Goal: Task Accomplishment & Management: Complete application form

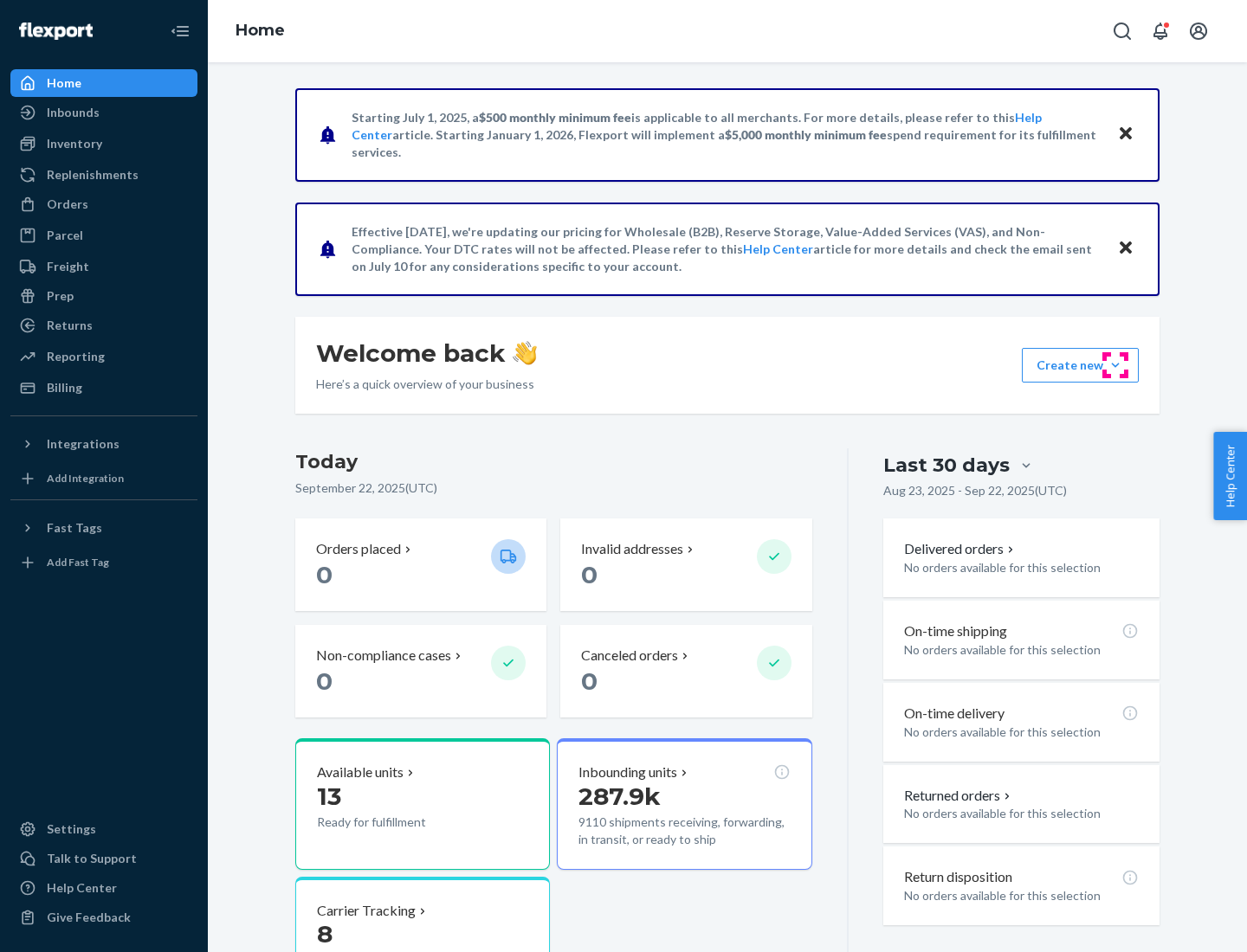
click at [1115, 365] on button "Create new Create new inbound Create new order Create new product" at bounding box center [1080, 365] width 117 height 34
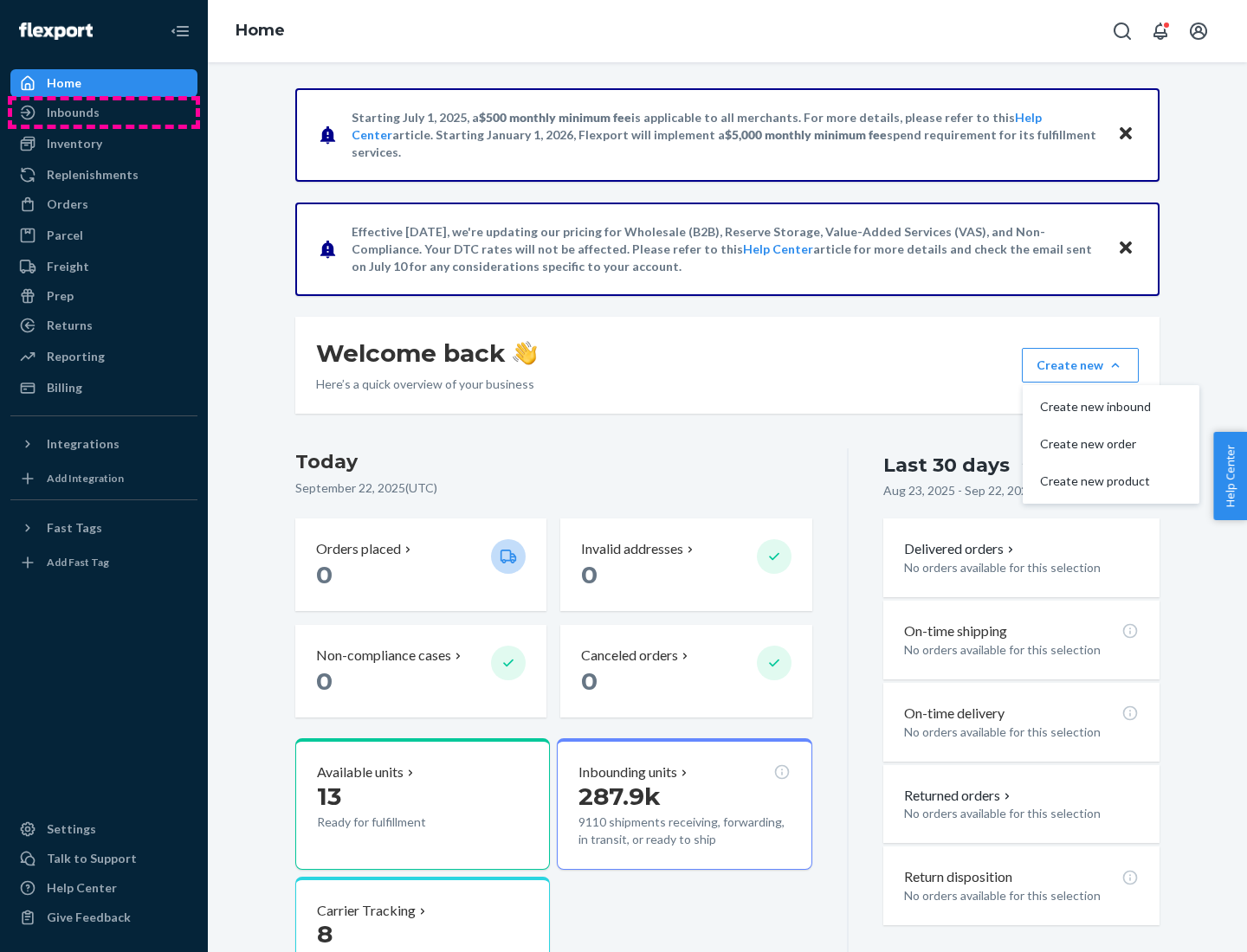
click at [104, 113] on div "Inbounds" at bounding box center [103, 112] width 183 height 24
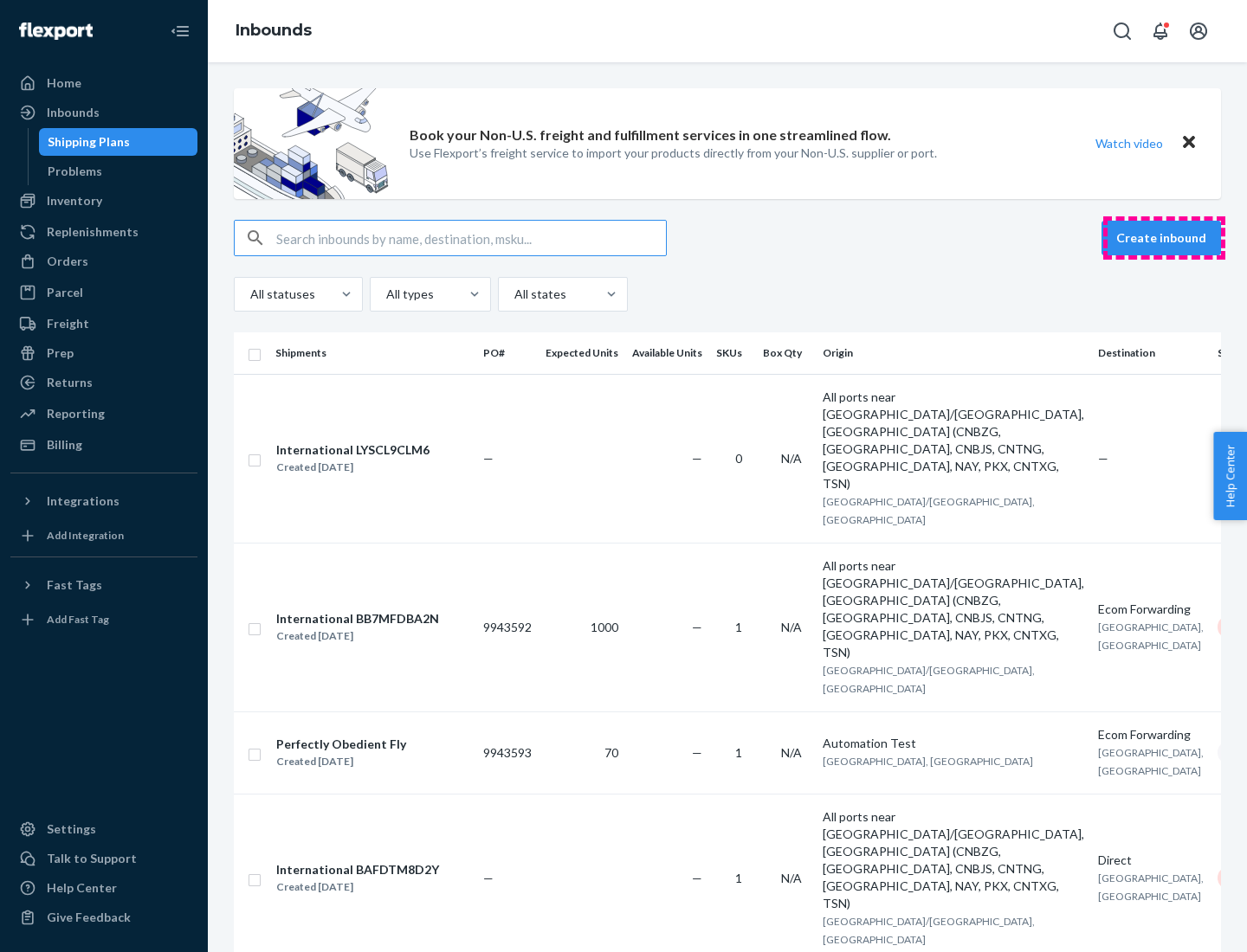
click at [1164, 238] on button "Create inbound" at bounding box center [1161, 238] width 119 height 34
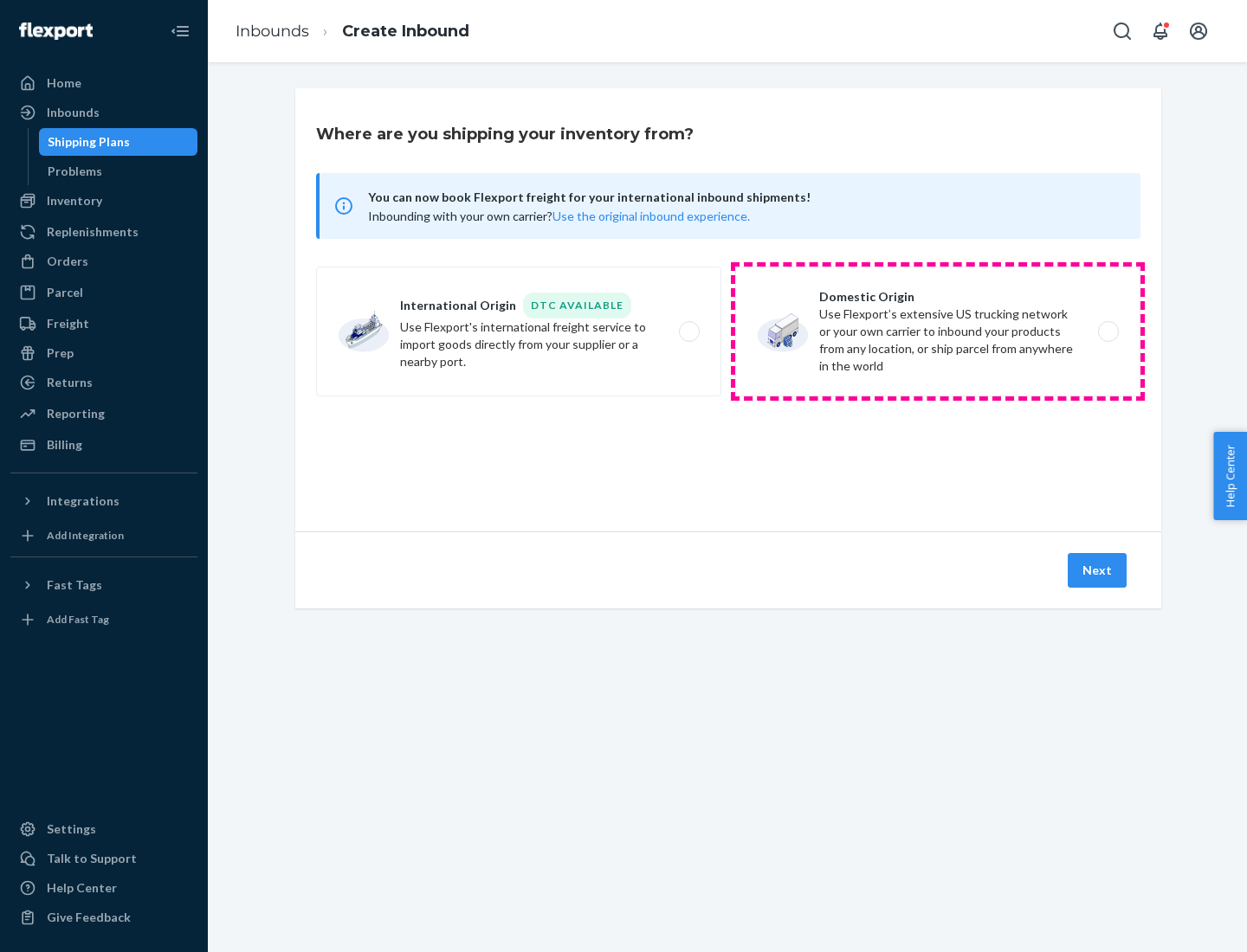
click at [938, 331] on label "Domestic Origin Use Flexport’s extensive US trucking network or your own carrie…" at bounding box center [937, 331] width 405 height 130
click at [1107, 331] on input "Domestic Origin Use Flexport’s extensive US trucking network or your own carrie…" at bounding box center [1112, 331] width 11 height 11
radio input "true"
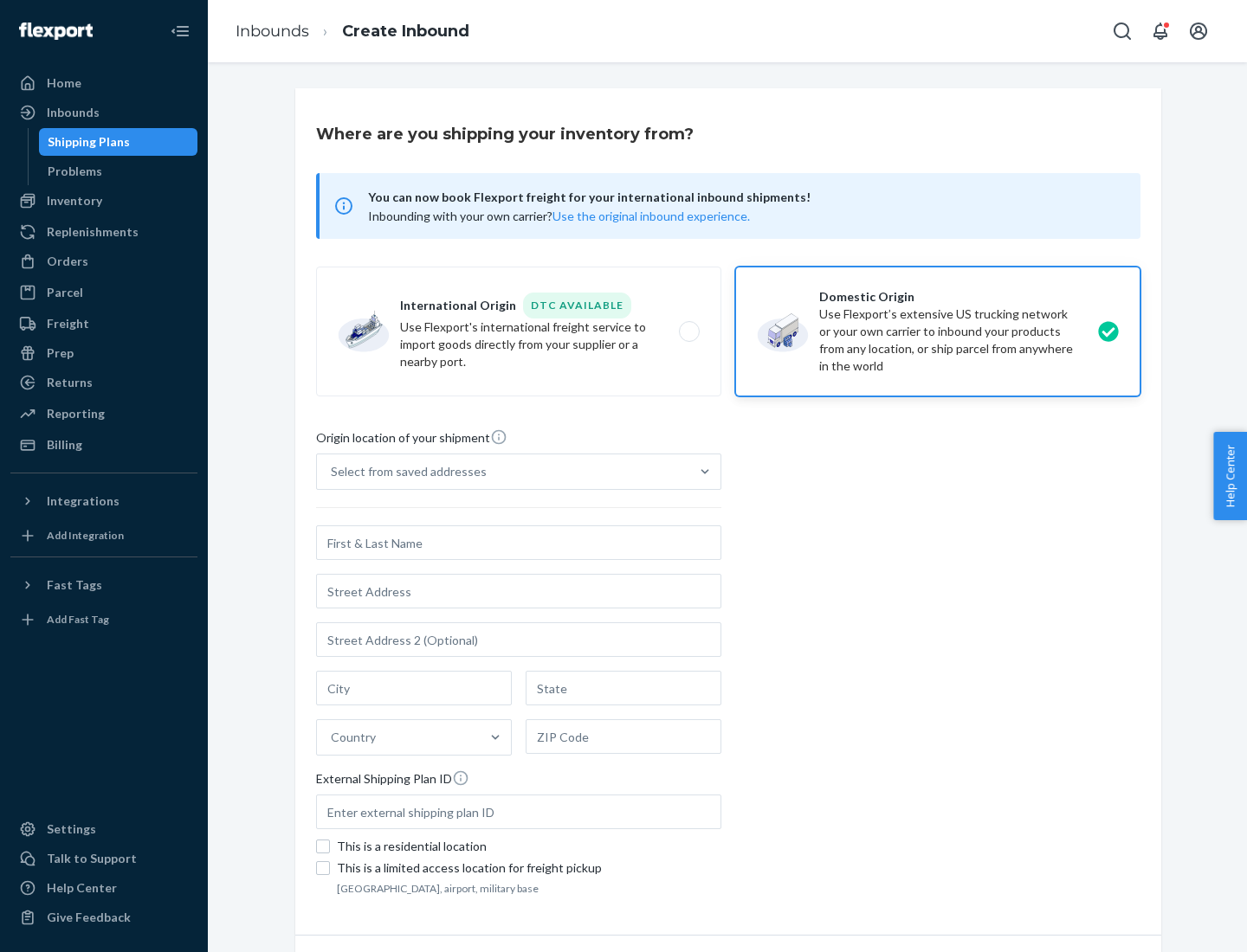
click at [404, 471] on div "Select from saved addresses" at bounding box center [408, 471] width 155 height 17
click at [333, 471] on input "Select from saved addresses" at bounding box center [332, 471] width 2 height 17
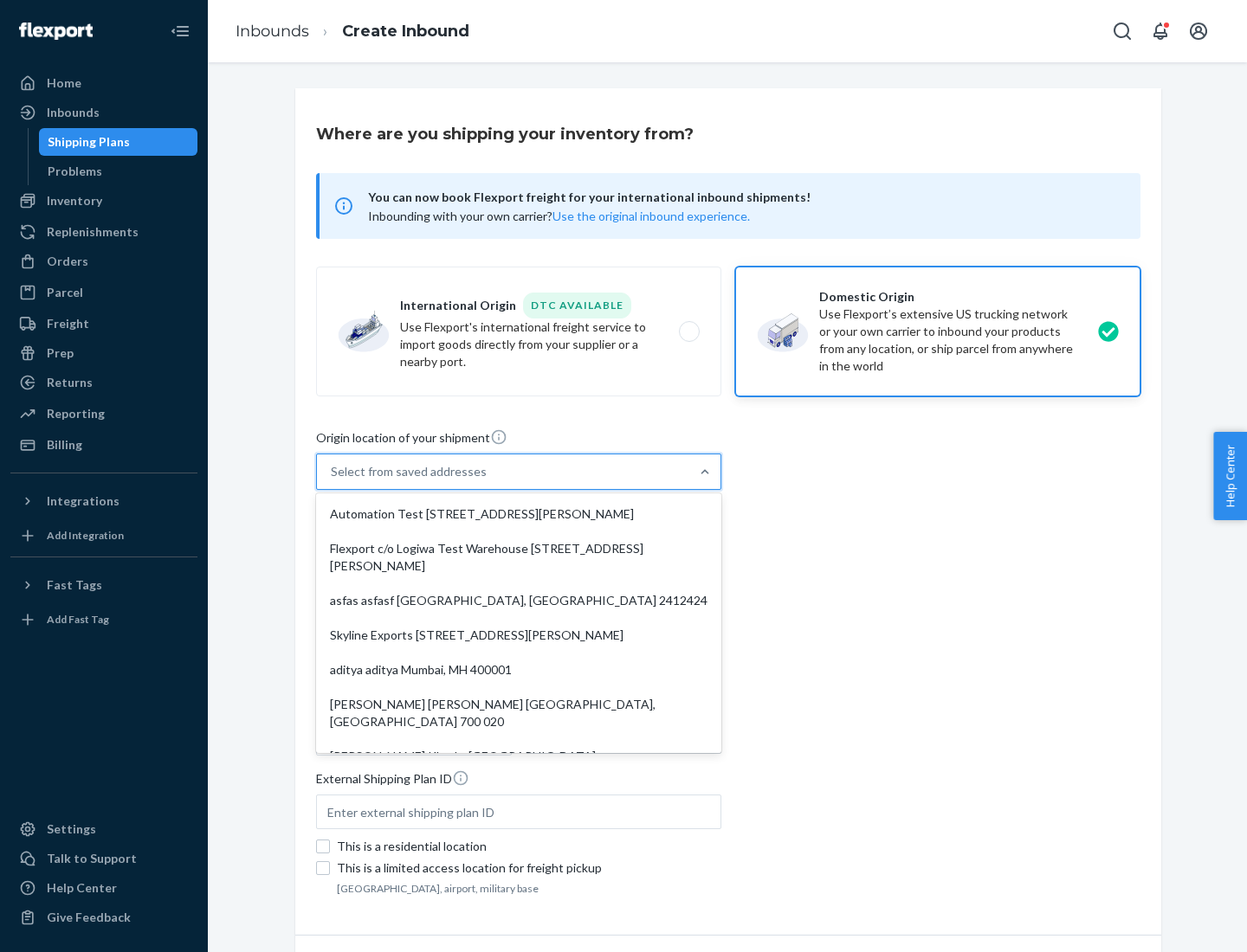
scroll to position [7, 0]
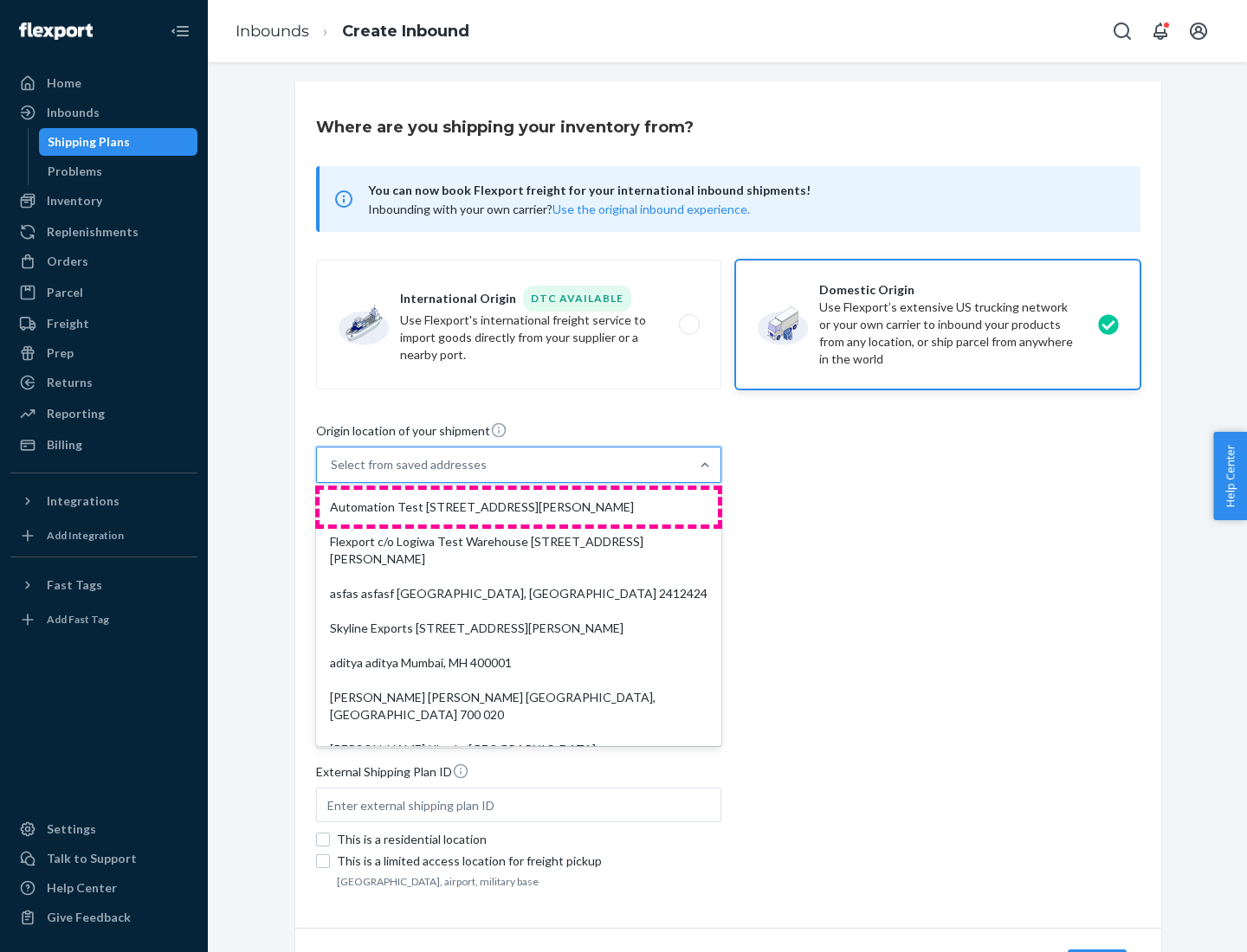
click at [519, 507] on div "Automation Test [STREET_ADDRESS][PERSON_NAME]" at bounding box center [519, 507] width 398 height 34
click at [333, 473] on input "option Automation Test [STREET_ADDRESS][PERSON_NAME]. 9 results available. Use …" at bounding box center [332, 464] width 2 height 17
type input "Automation Test"
type input "9th Floor"
type input "[GEOGRAPHIC_DATA]"
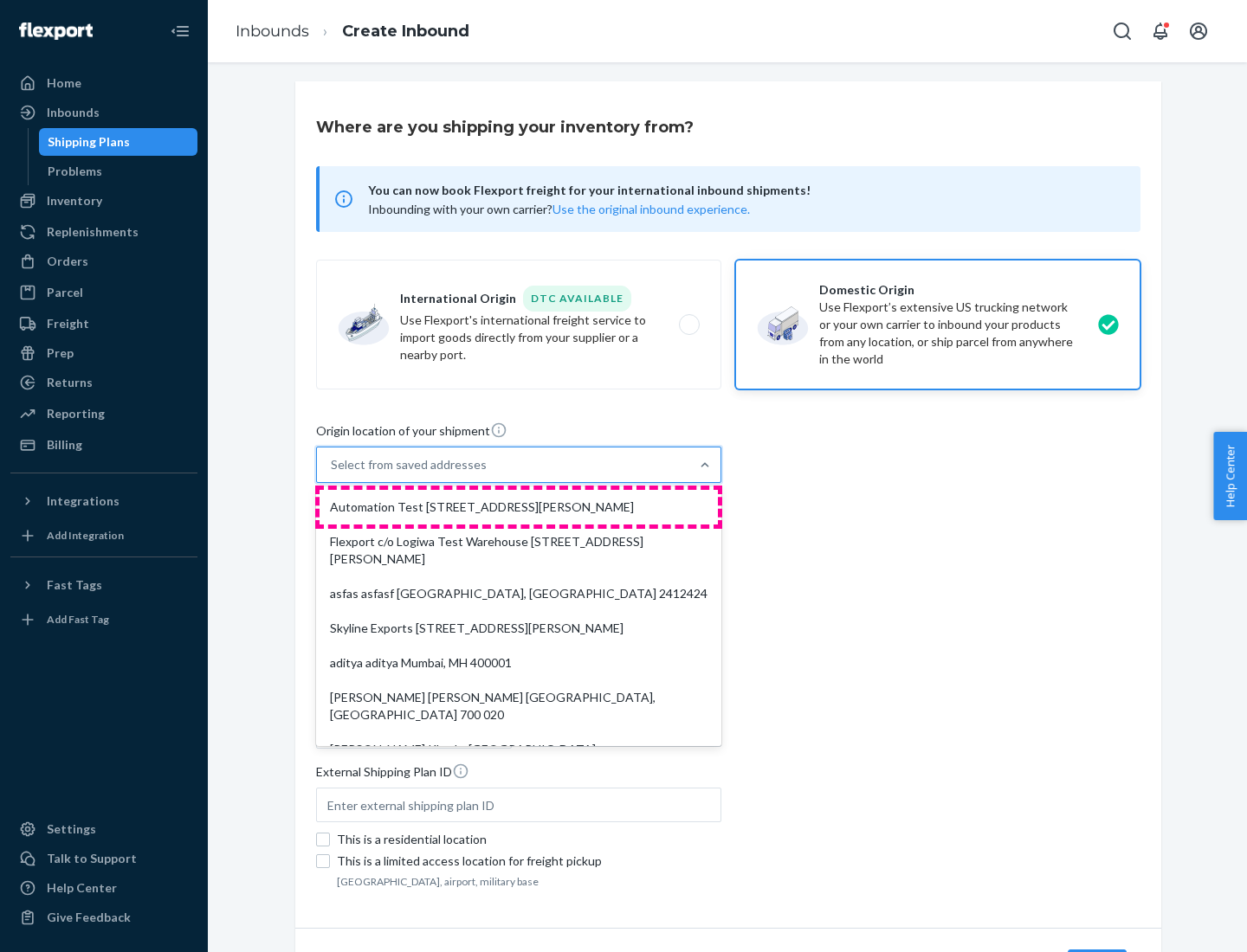
type input "CA"
type input "94104"
type input "[STREET_ADDRESS][PERSON_NAME]"
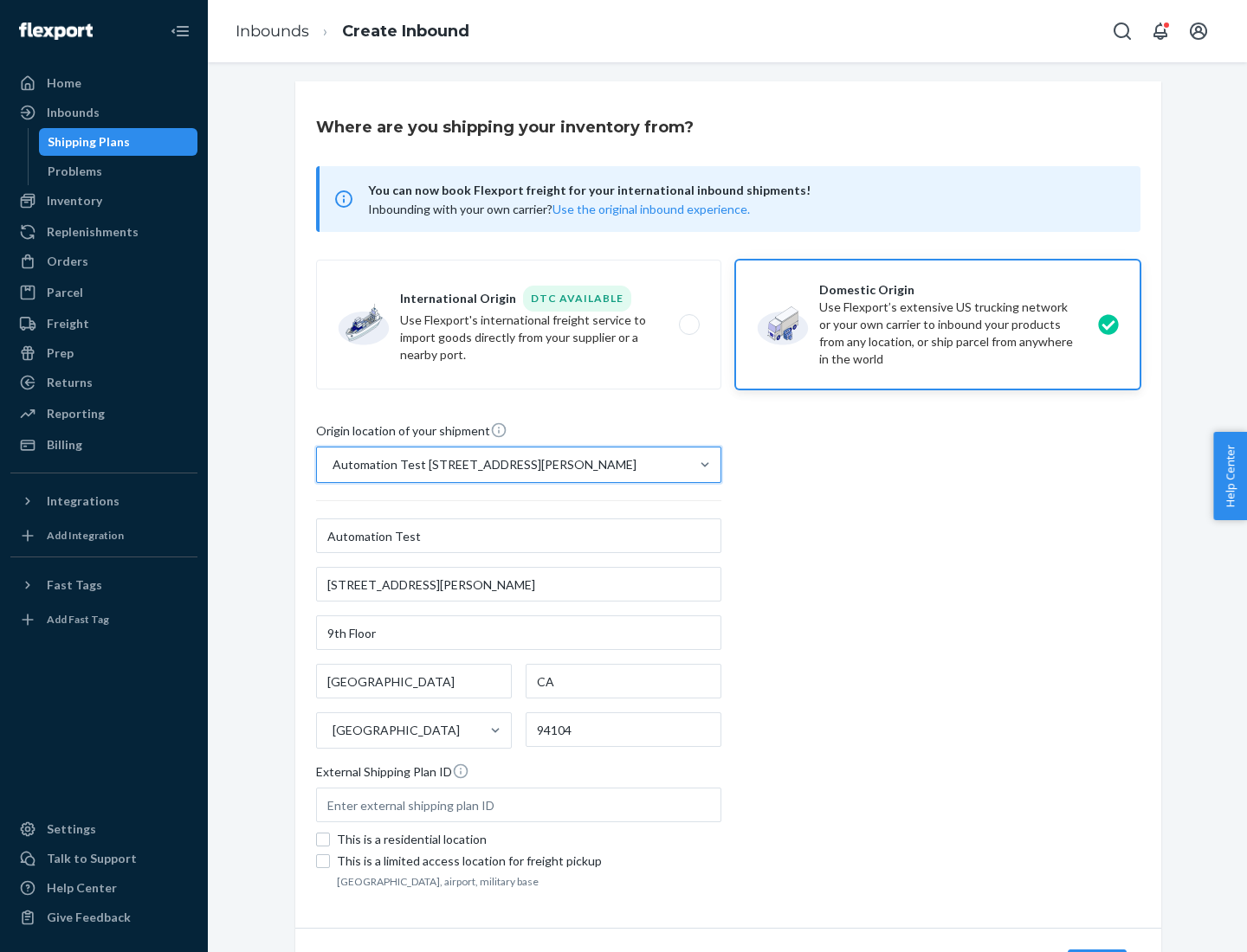
scroll to position [101, 0]
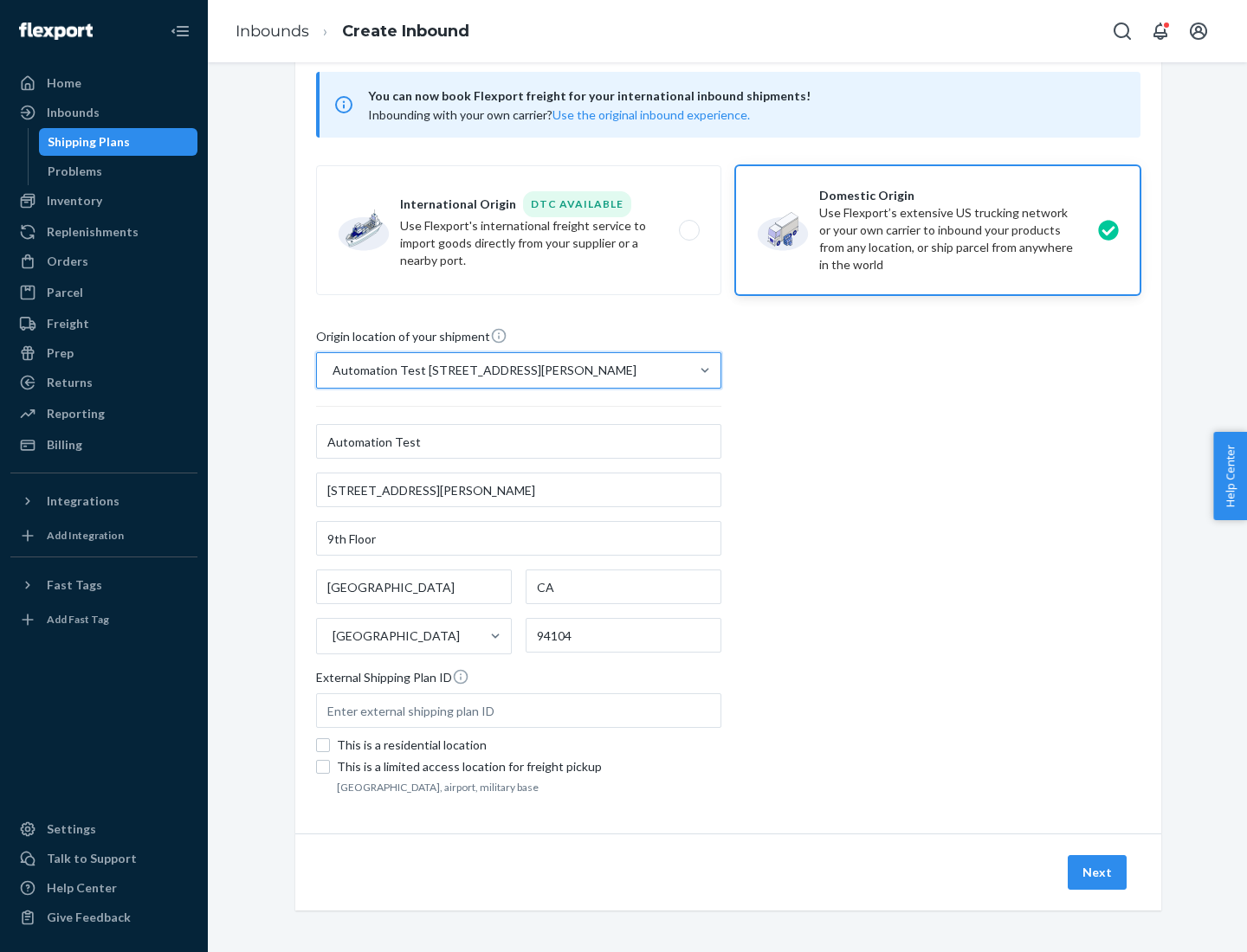
click at [1098, 873] on button "Next" at bounding box center [1096, 873] width 59 height 34
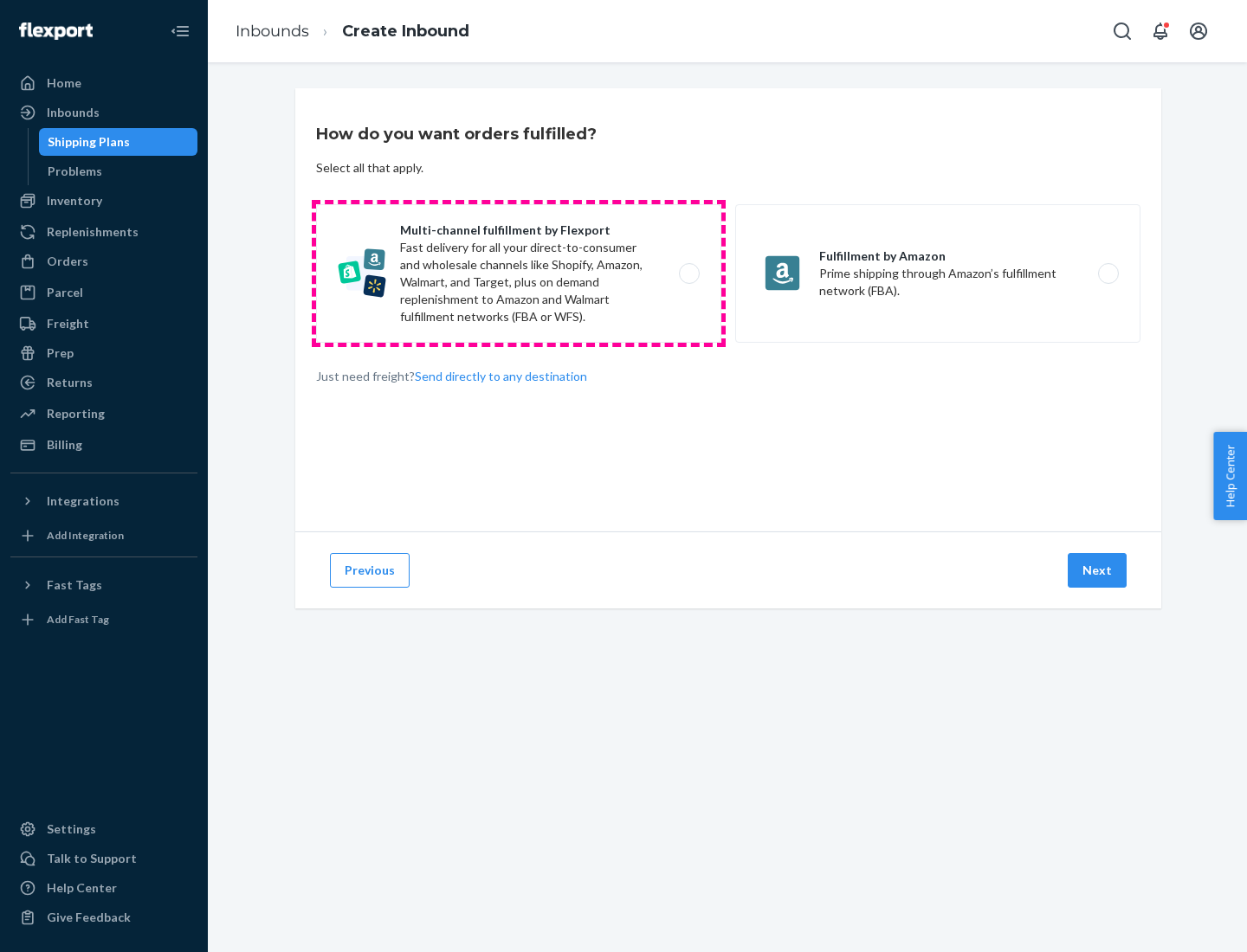
click at [519, 274] on label "Multi-channel fulfillment by Flexport Fast delivery for all your direct-to-cons…" at bounding box center [519, 273] width 405 height 138
click at [689, 274] on input "Multi-channel fulfillment by Flexport Fast delivery for all your direct-to-cons…" at bounding box center [694, 274] width 11 height 11
radio input "true"
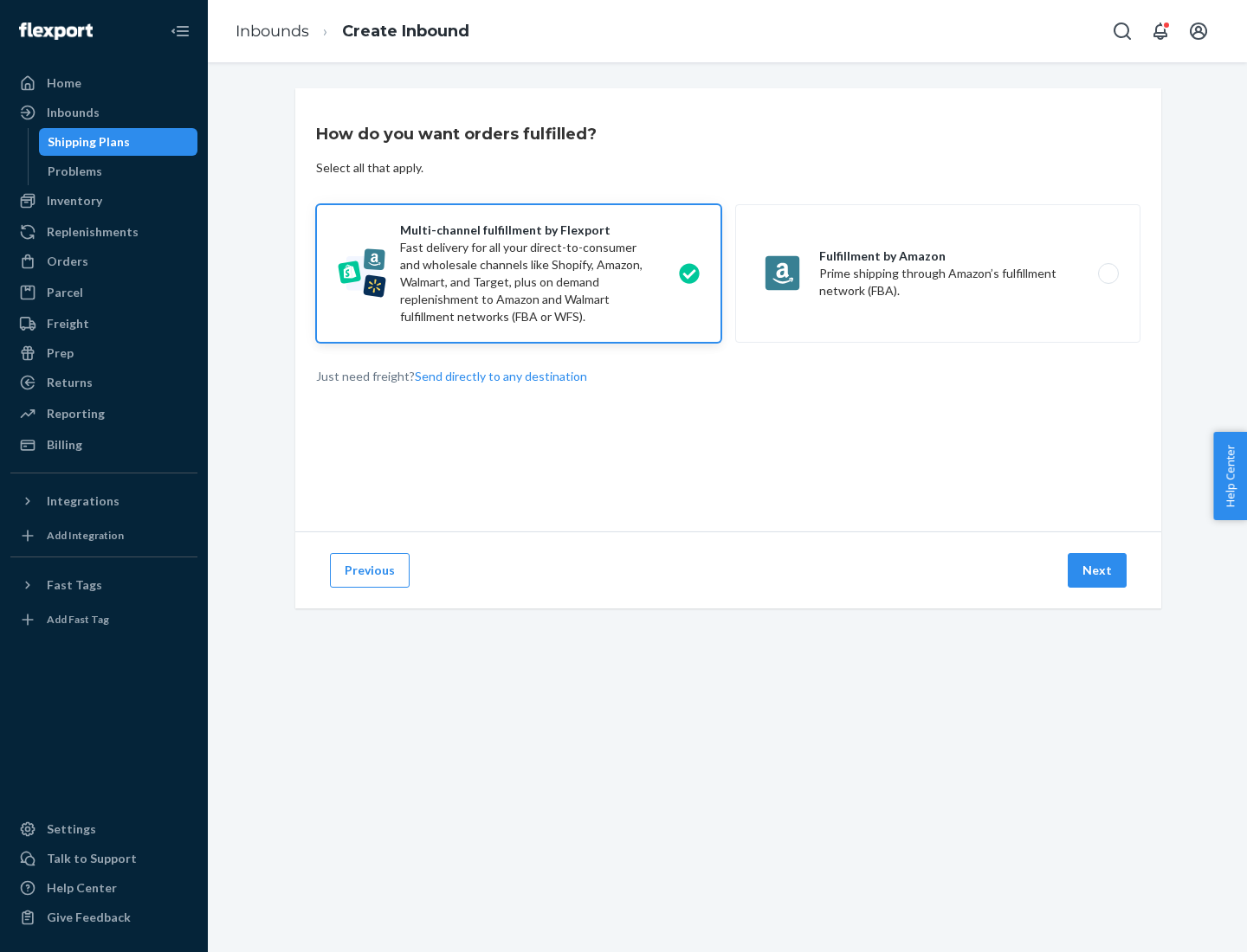
click at [1098, 570] on button "Next" at bounding box center [1096, 570] width 59 height 34
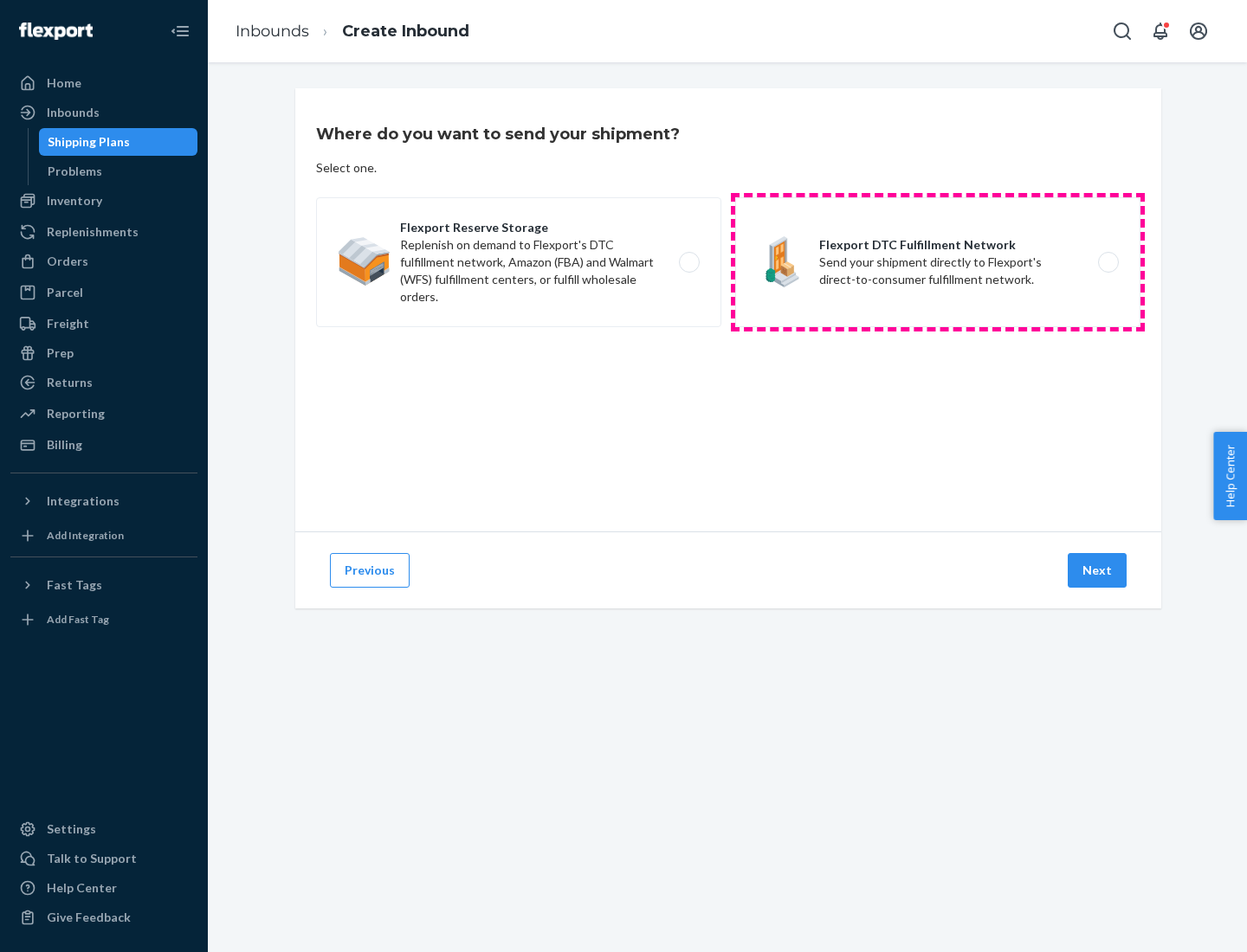
click at [938, 262] on label "Flexport DTC Fulfillment Network Send your shipment directly to Flexport's dire…" at bounding box center [937, 262] width 405 height 130
click at [1107, 262] on input "Flexport DTC Fulfillment Network Send your shipment directly to Flexport's dire…" at bounding box center [1112, 263] width 11 height 11
radio input "true"
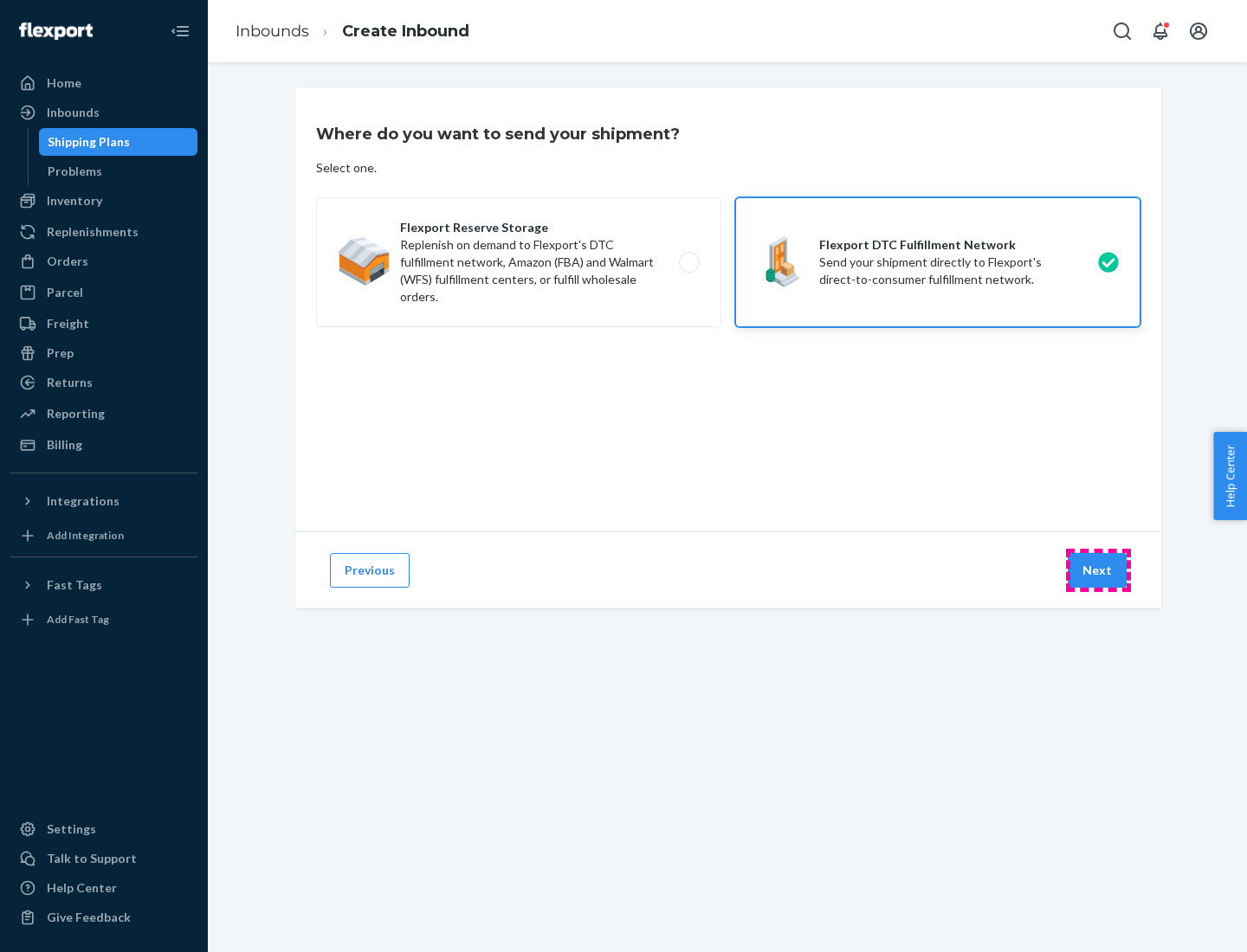
click at [1098, 570] on button "Next" at bounding box center [1096, 570] width 59 height 34
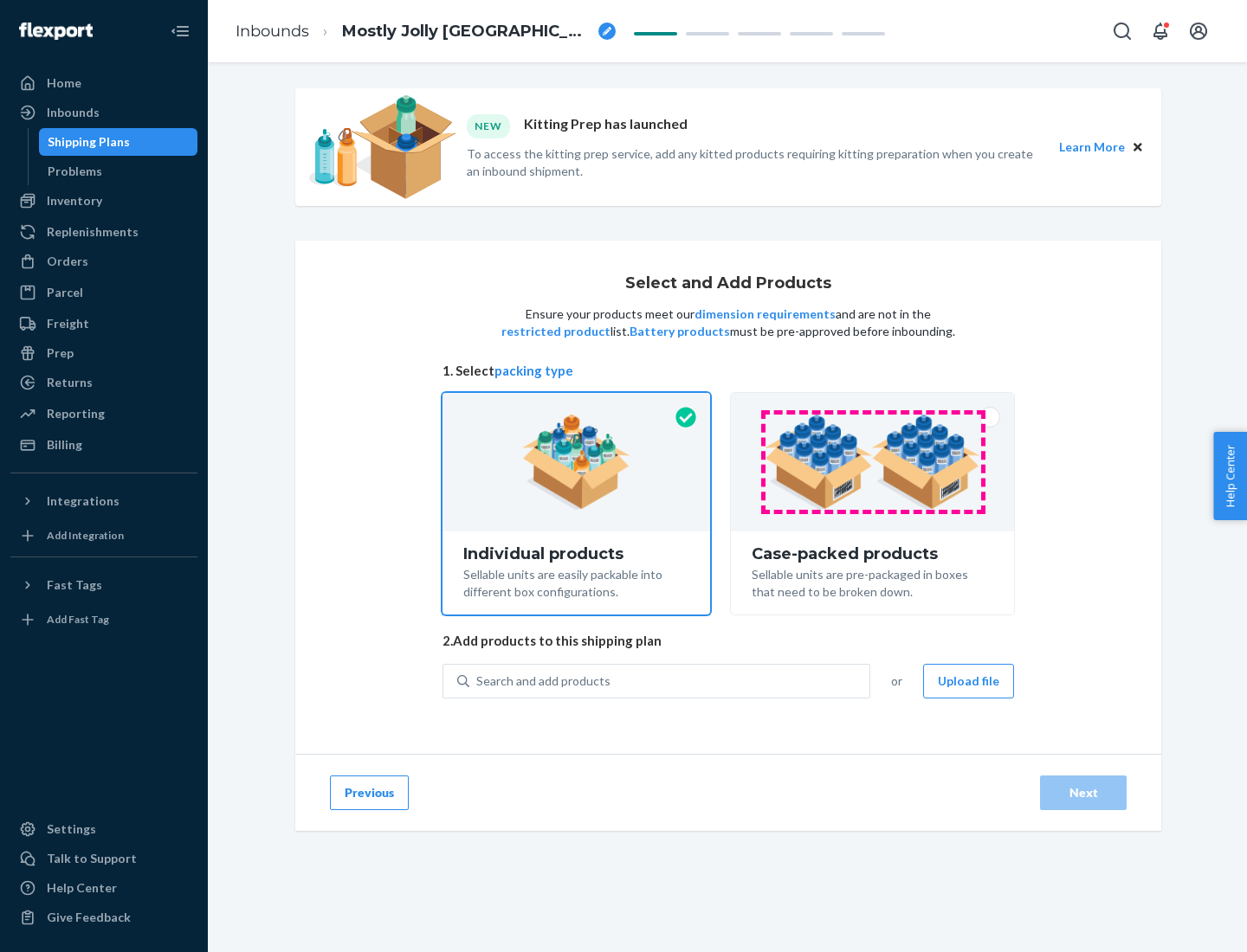
click at [873, 462] on img at bounding box center [872, 462] width 216 height 95
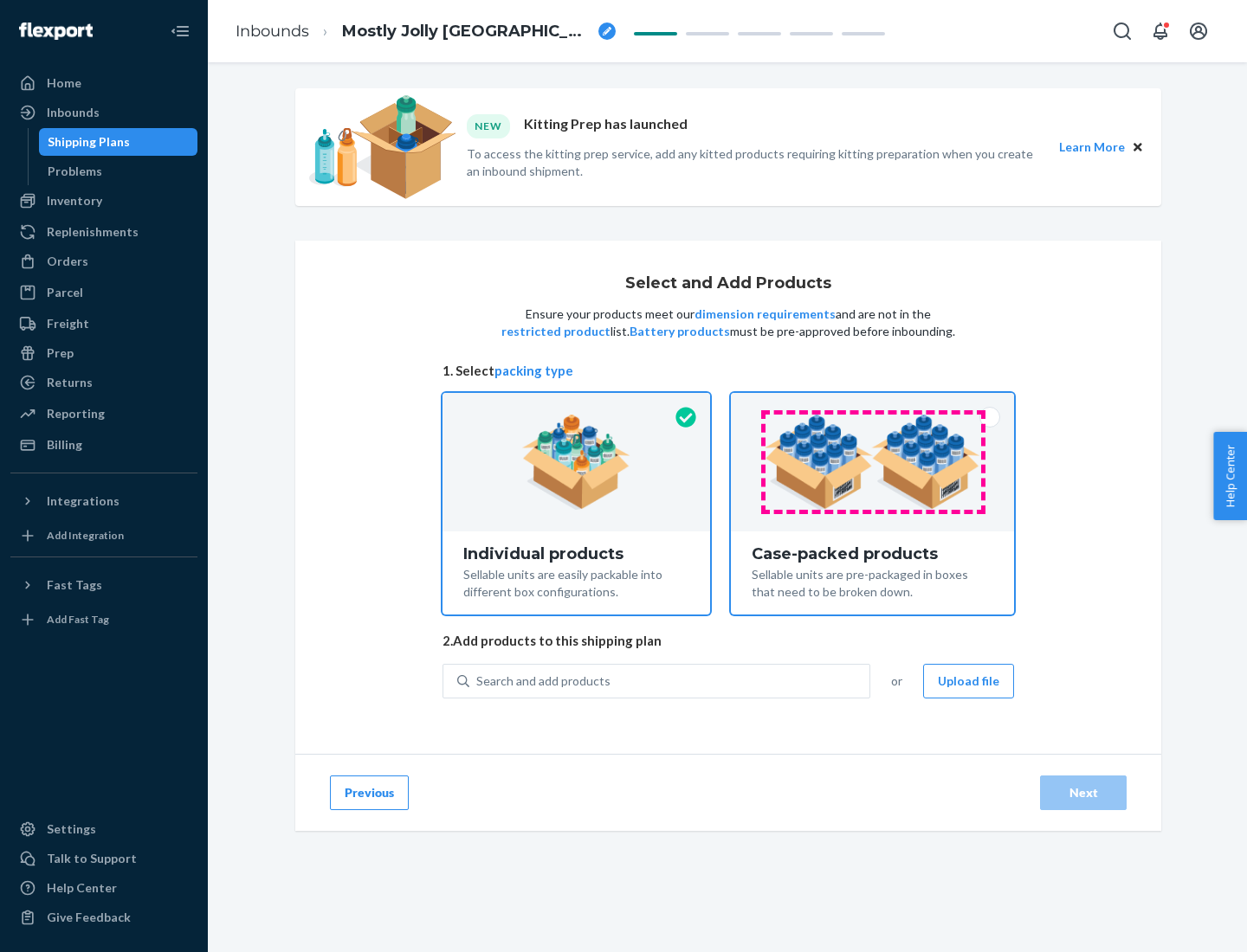
click at [873, 404] on input "Case-packed products Sellable units are pre-packaged in boxes that need to be b…" at bounding box center [872, 398] width 11 height 11
radio input "true"
radio input "false"
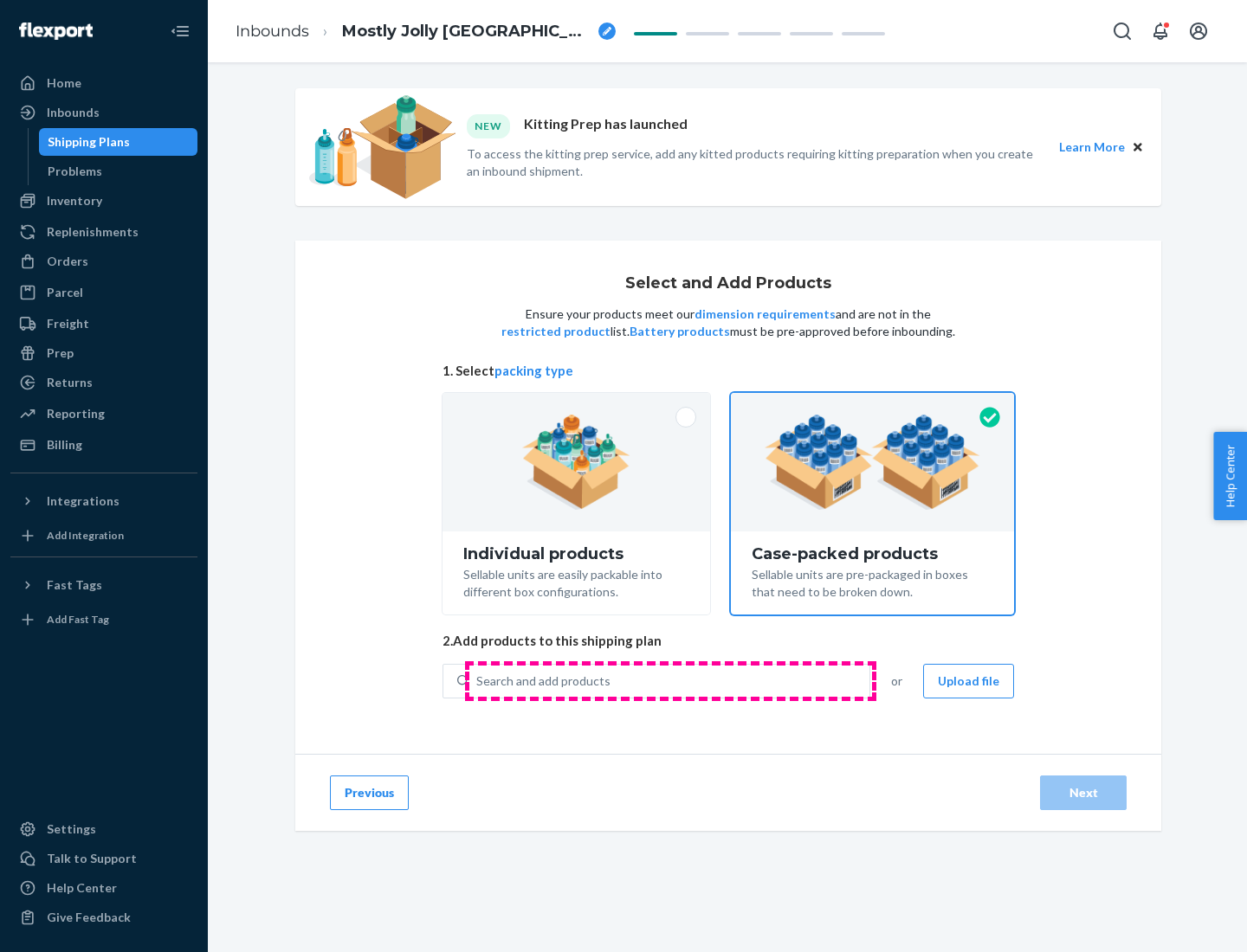
click at [670, 680] on div "Search and add products" at bounding box center [669, 681] width 400 height 31
click at [478, 680] on input "Search and add products" at bounding box center [477, 680] width 2 height 17
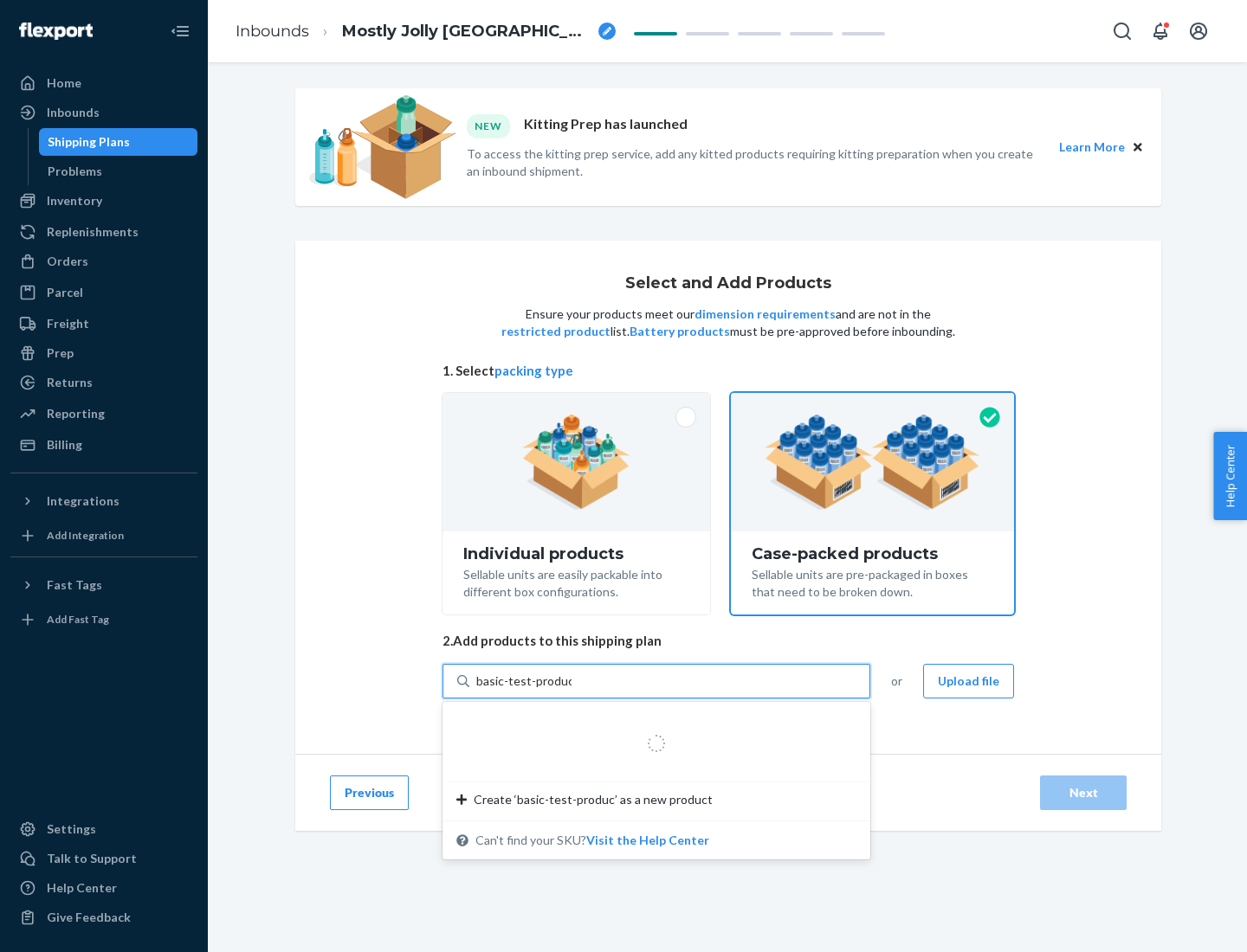
type input "basic-test-product-1"
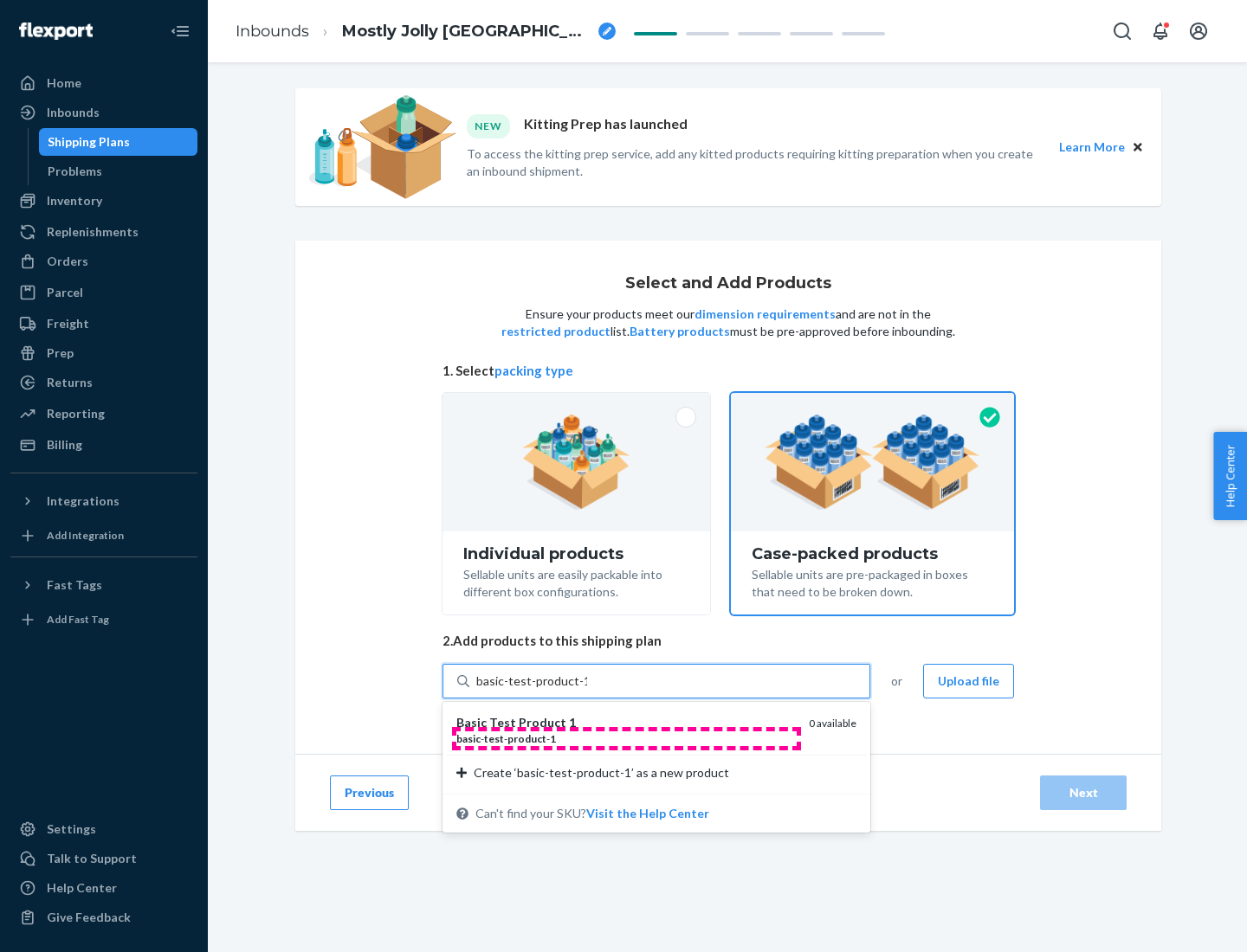
click at [626, 738] on div "basic - test - product - 1" at bounding box center [625, 739] width 339 height 14
click at [587, 690] on input "basic-test-product-1" at bounding box center [531, 680] width 111 height 17
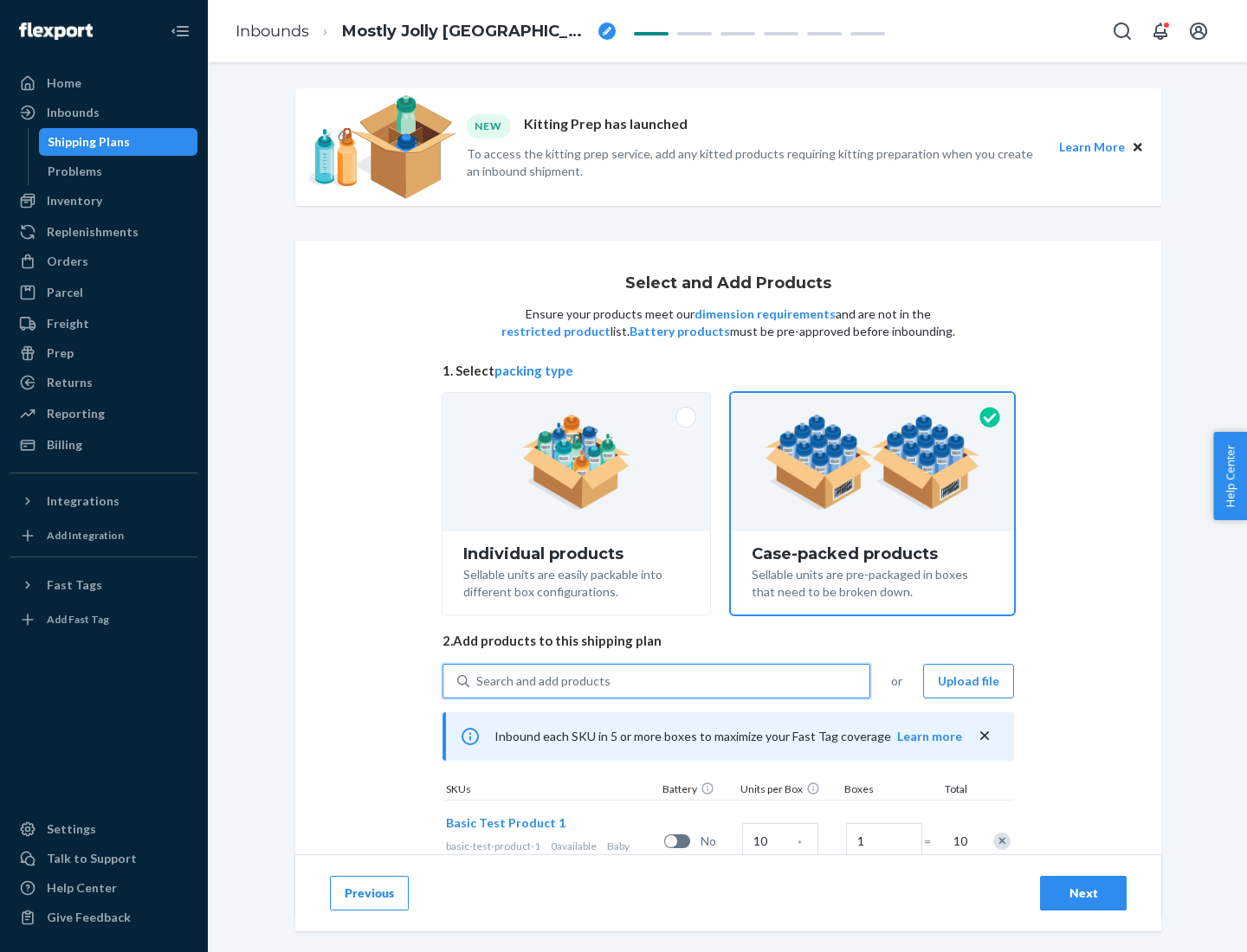
scroll to position [62, 0]
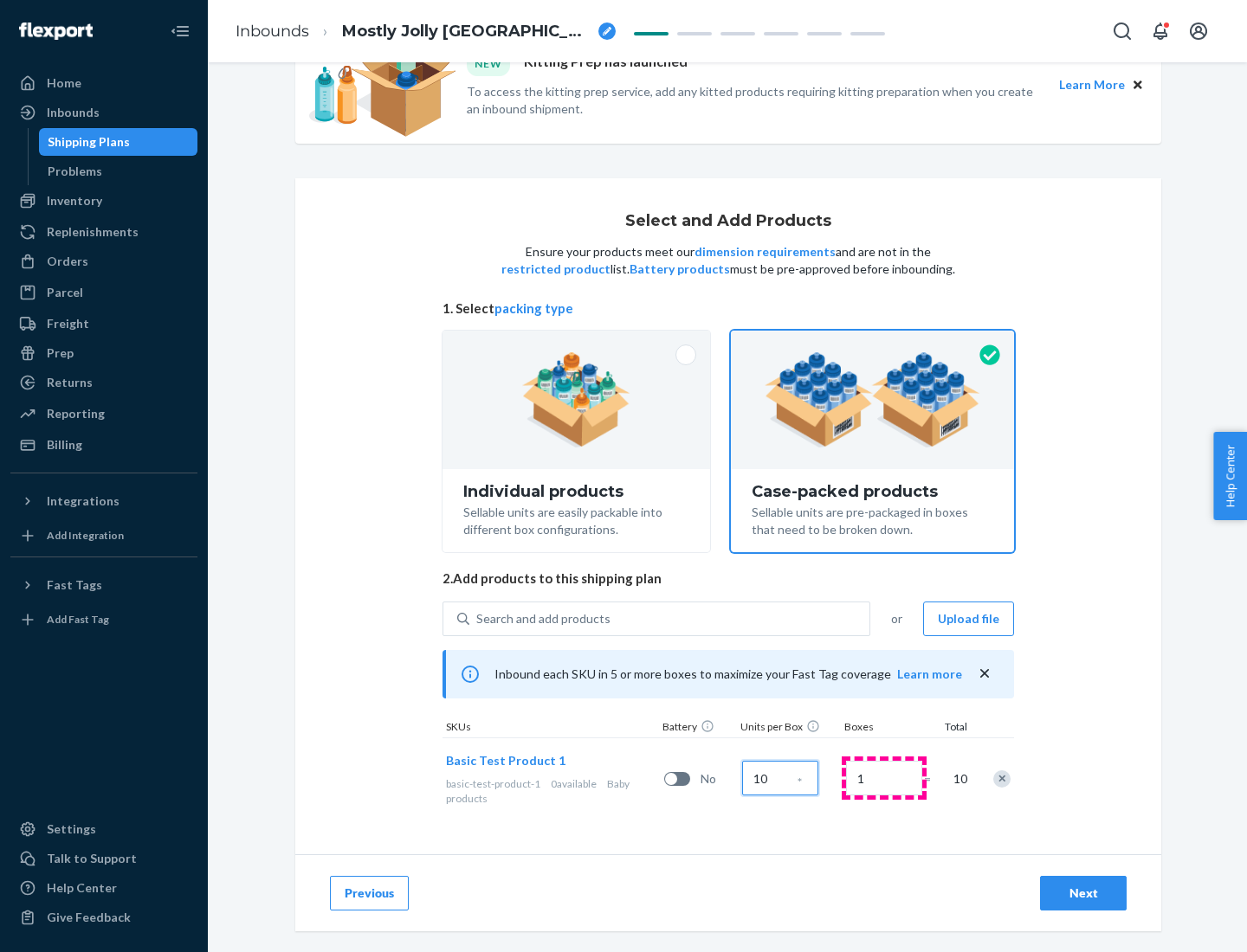
type input "10"
type input "7"
click at [1083, 893] on div "Next" at bounding box center [1083, 892] width 57 height 17
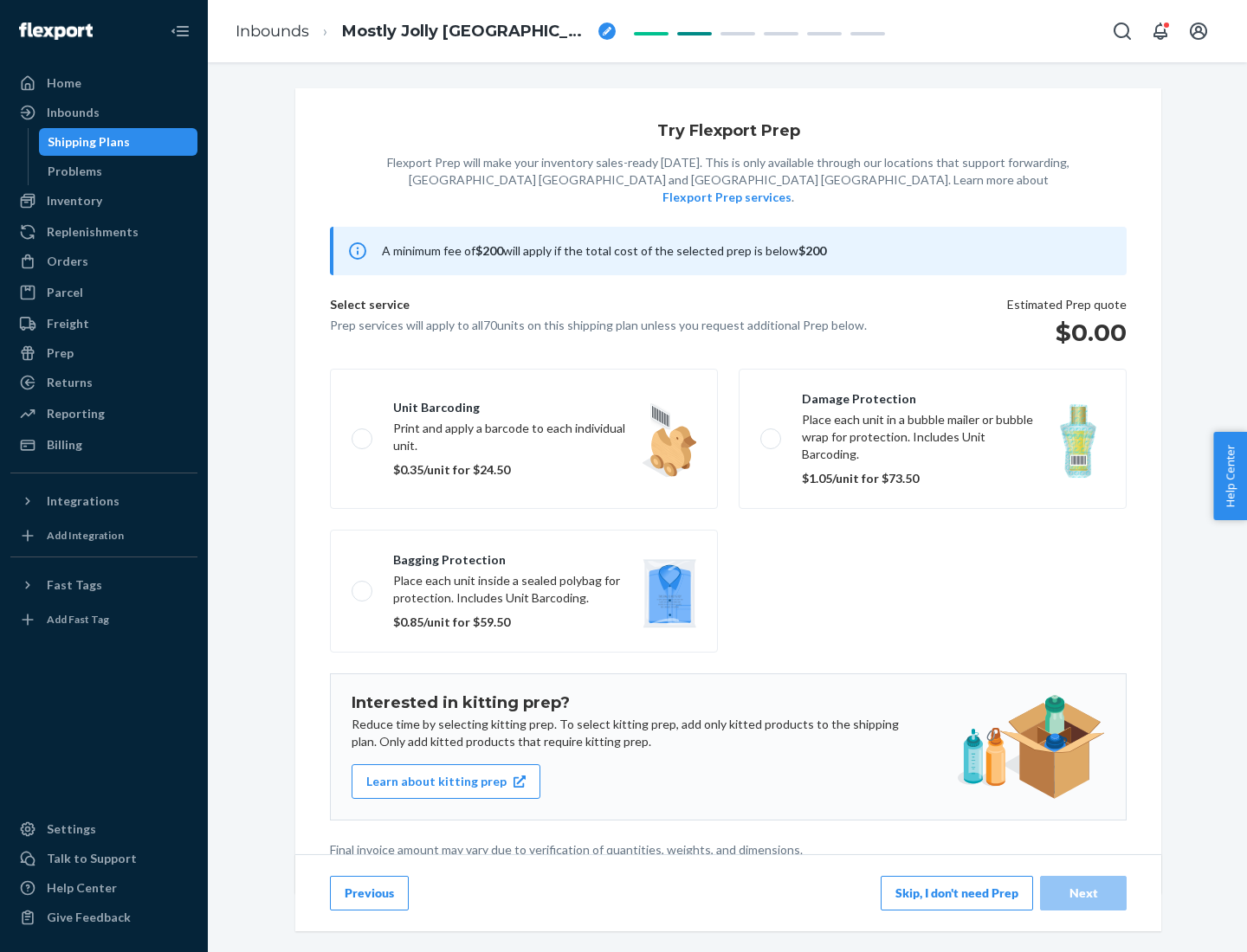
scroll to position [5, 0]
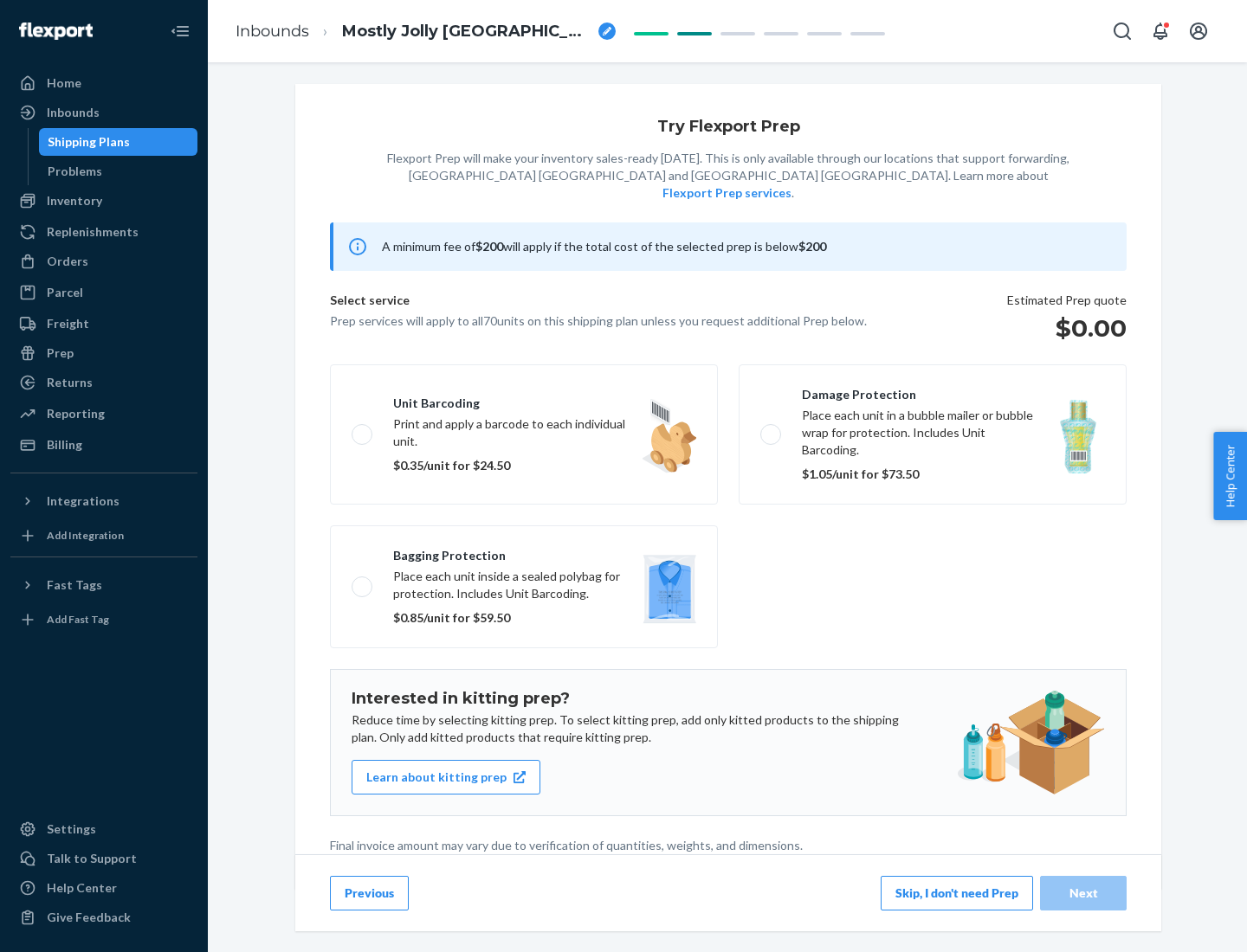
click at [524, 551] on label "Bagging protection Place each unit inside a sealed polybag for protection. Incl…" at bounding box center [523, 587] width 388 height 123
click at [362, 581] on input "Bagging protection Place each unit inside a sealed polybag for protection. Incl…" at bounding box center [357, 586] width 11 height 11
checkbox input "true"
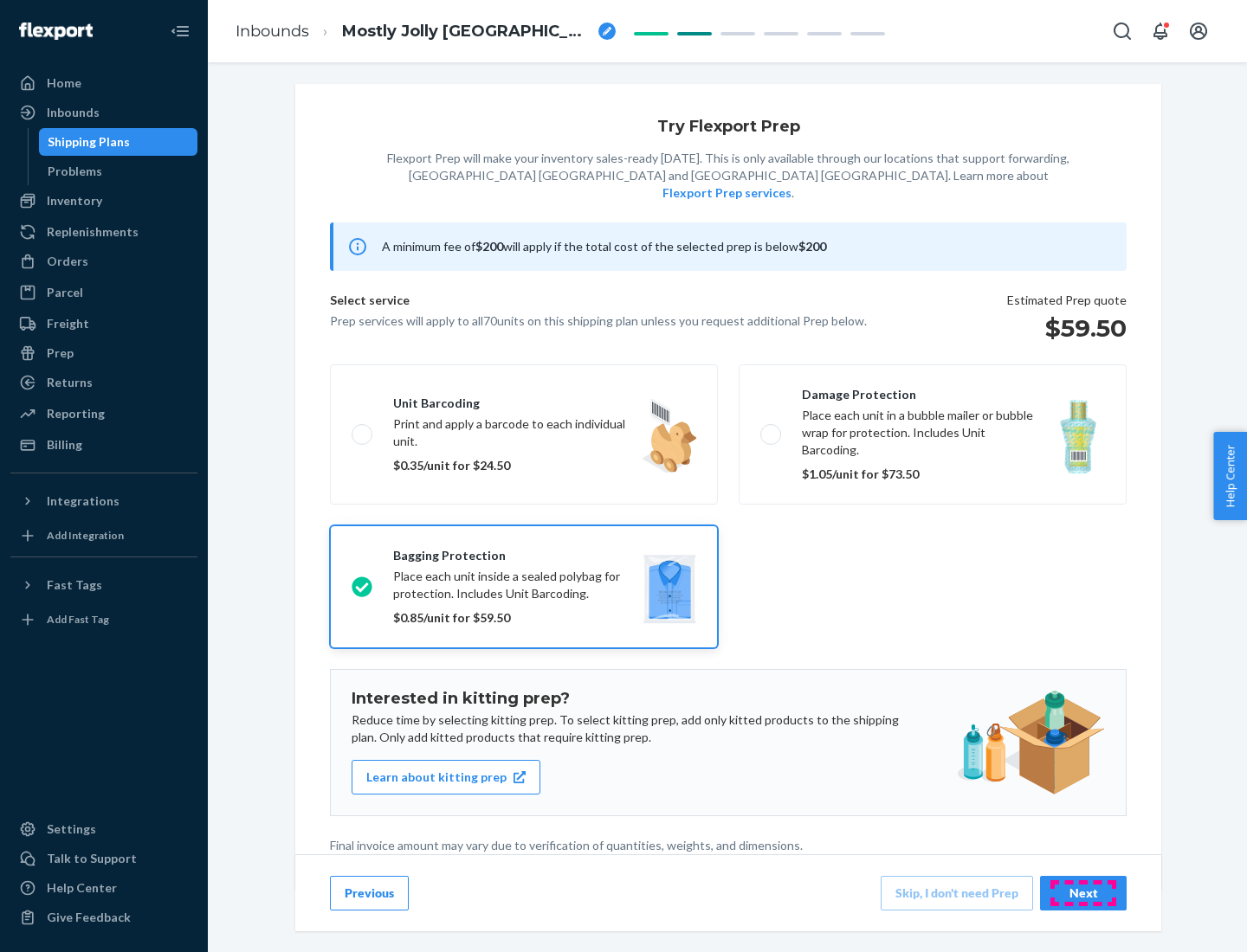
click at [1083, 892] on div "Next" at bounding box center [1083, 892] width 57 height 17
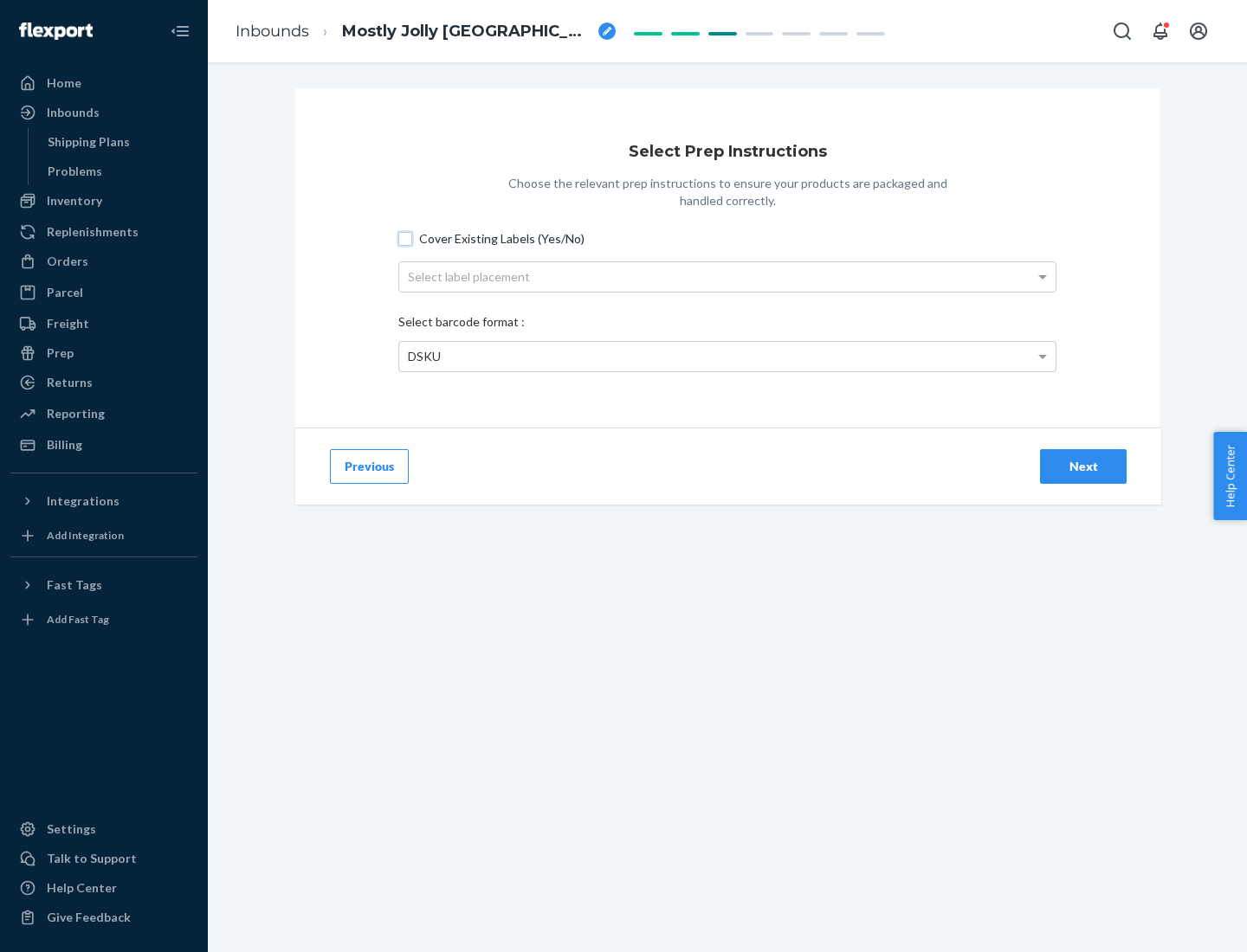
click at [405, 238] on input "Cover Existing Labels (Yes/No)" at bounding box center [405, 238] width 14 height 14
checkbox input "true"
click at [727, 276] on div "Select label placement" at bounding box center [727, 276] width 656 height 30
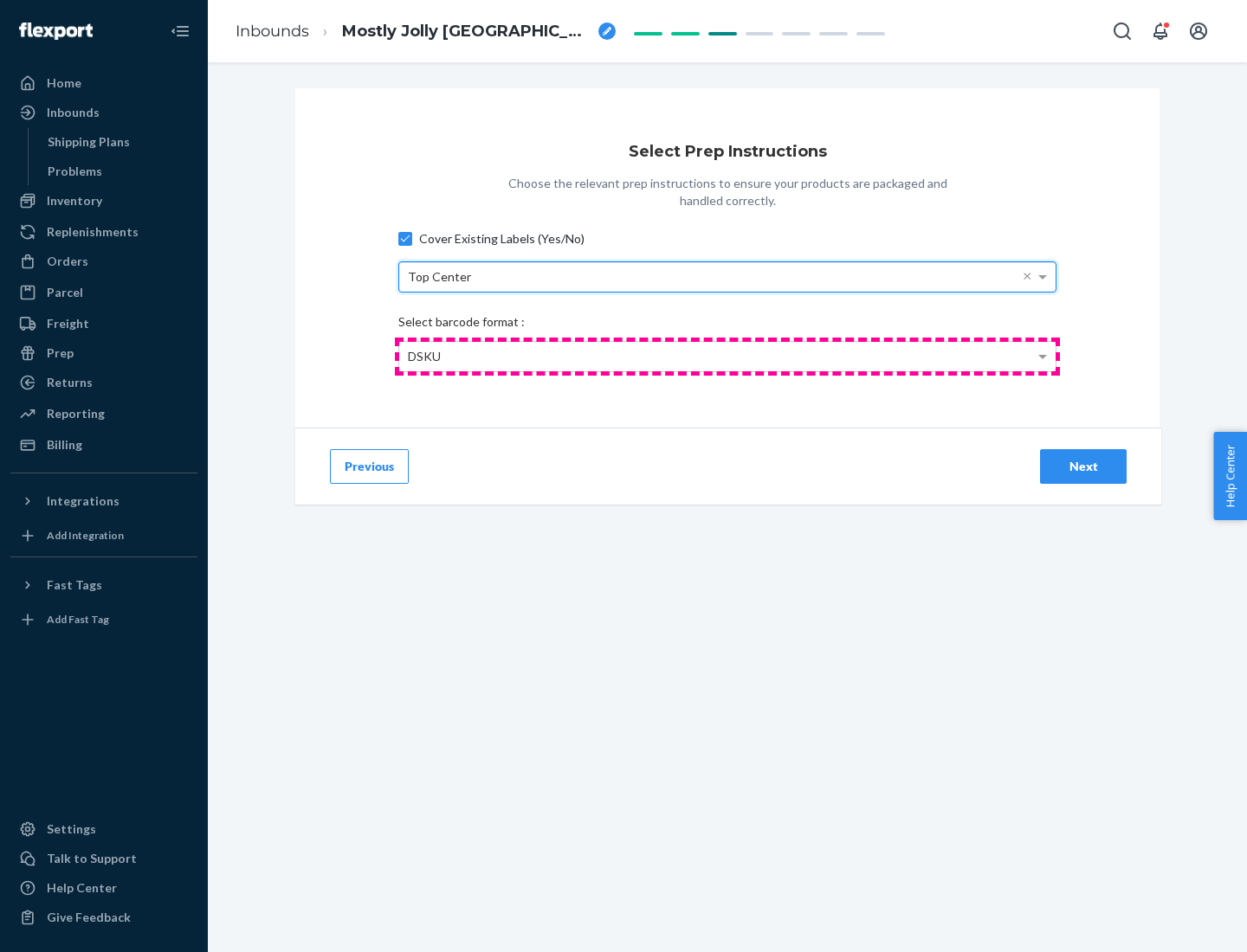
click at [727, 356] on div "DSKU" at bounding box center [727, 356] width 656 height 30
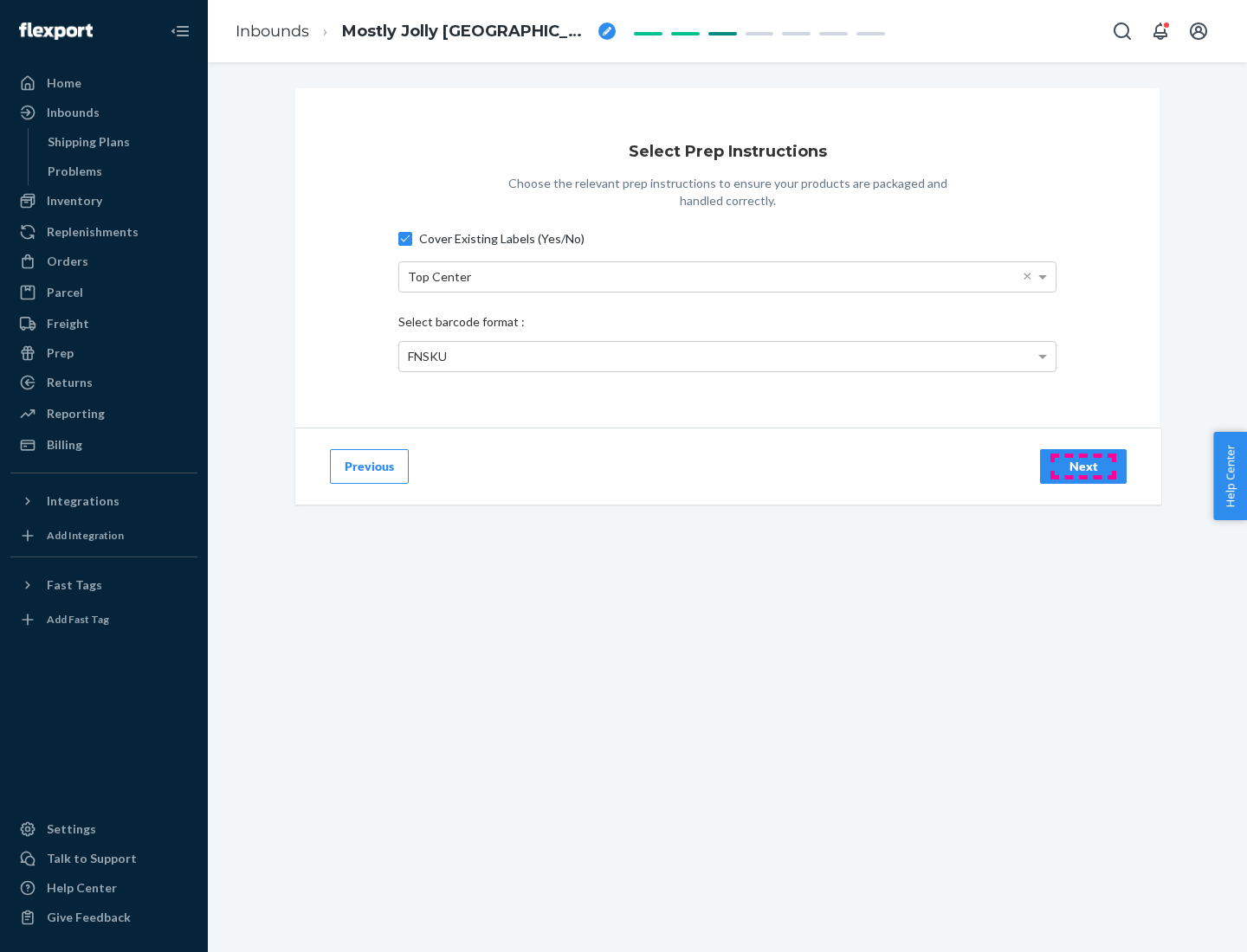
click at [1083, 465] on div "Next" at bounding box center [1083, 466] width 57 height 17
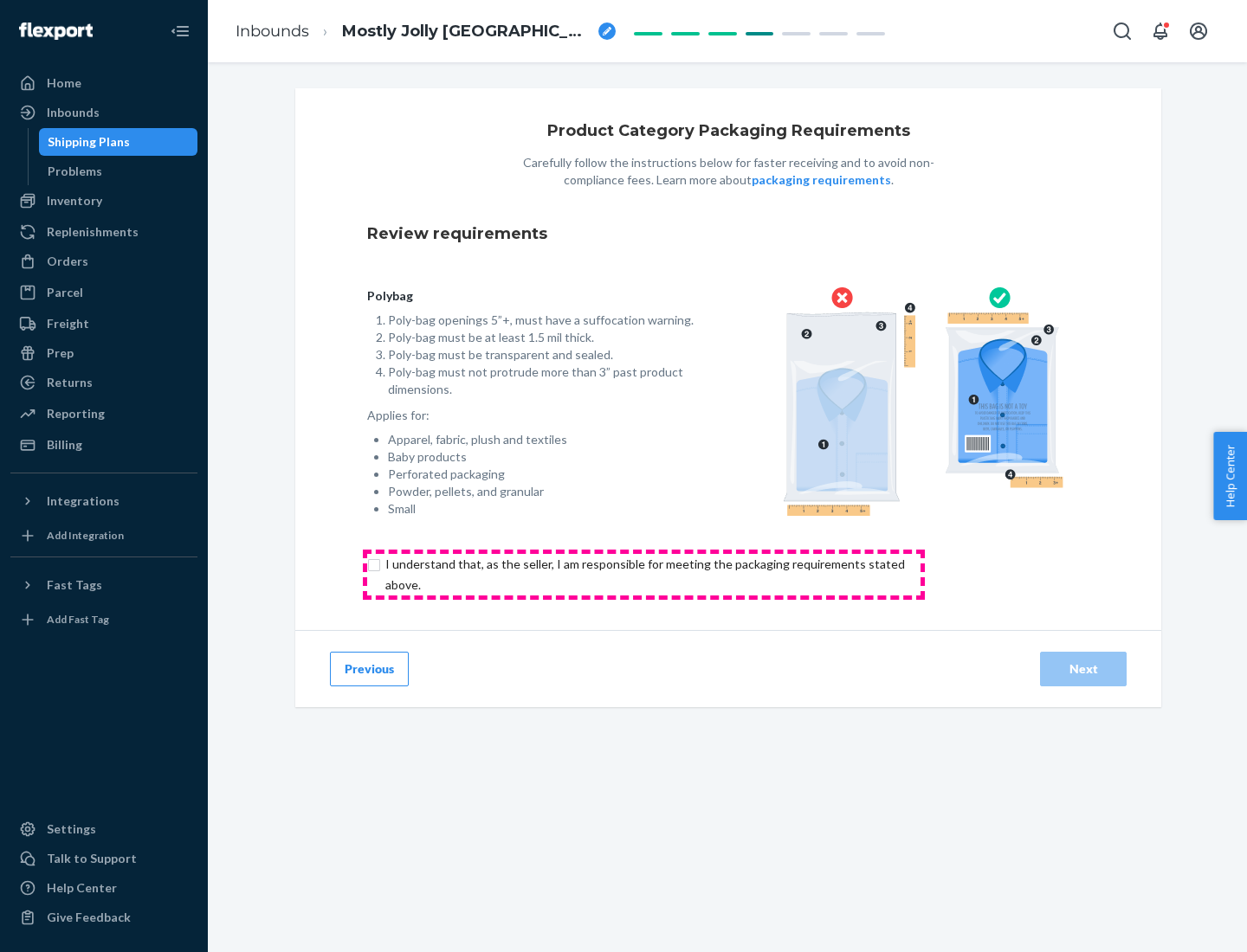
click at [643, 574] on input "checkbox" at bounding box center [654, 574] width 576 height 42
checkbox input "true"
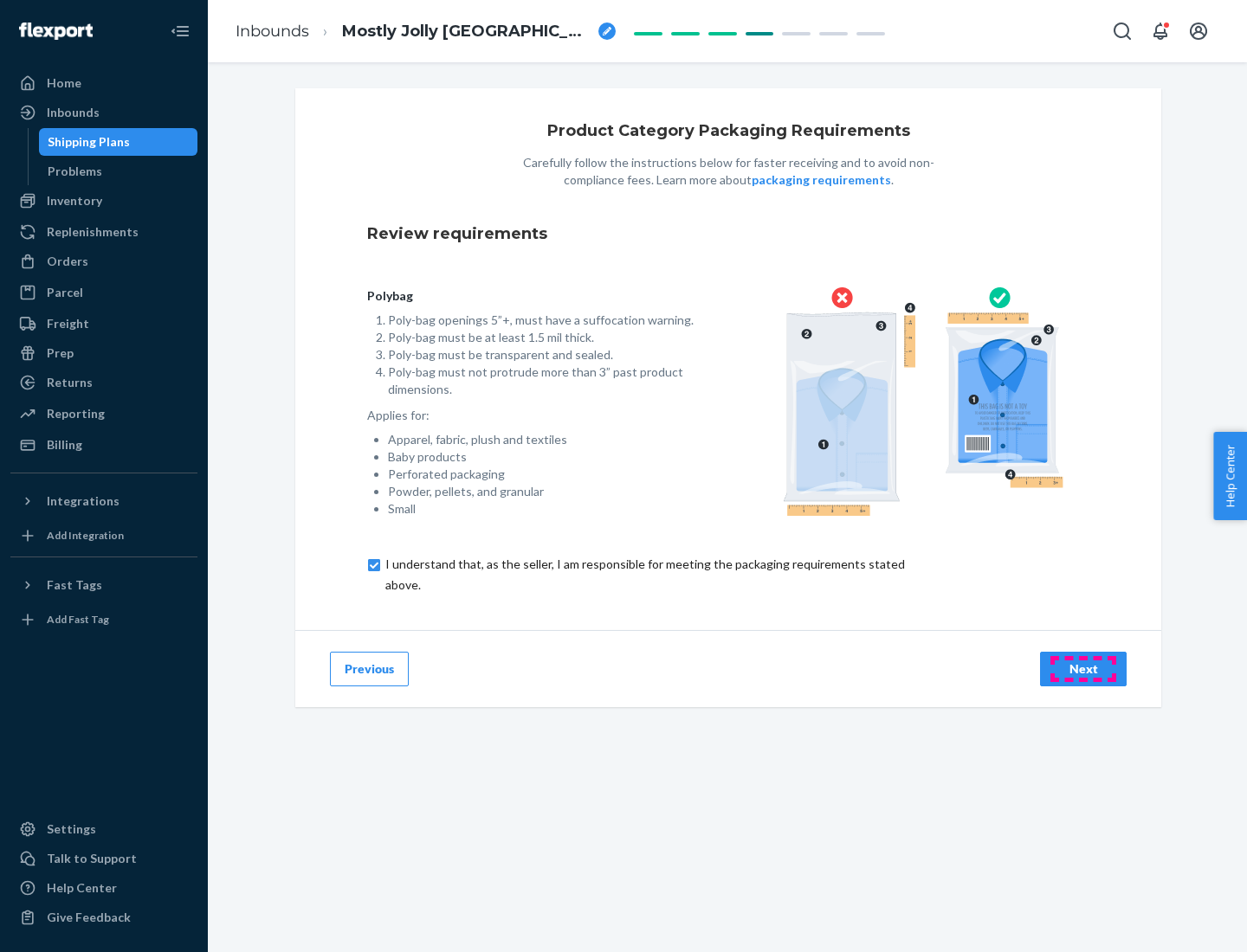
click at [1083, 668] on div "Next" at bounding box center [1083, 668] width 57 height 17
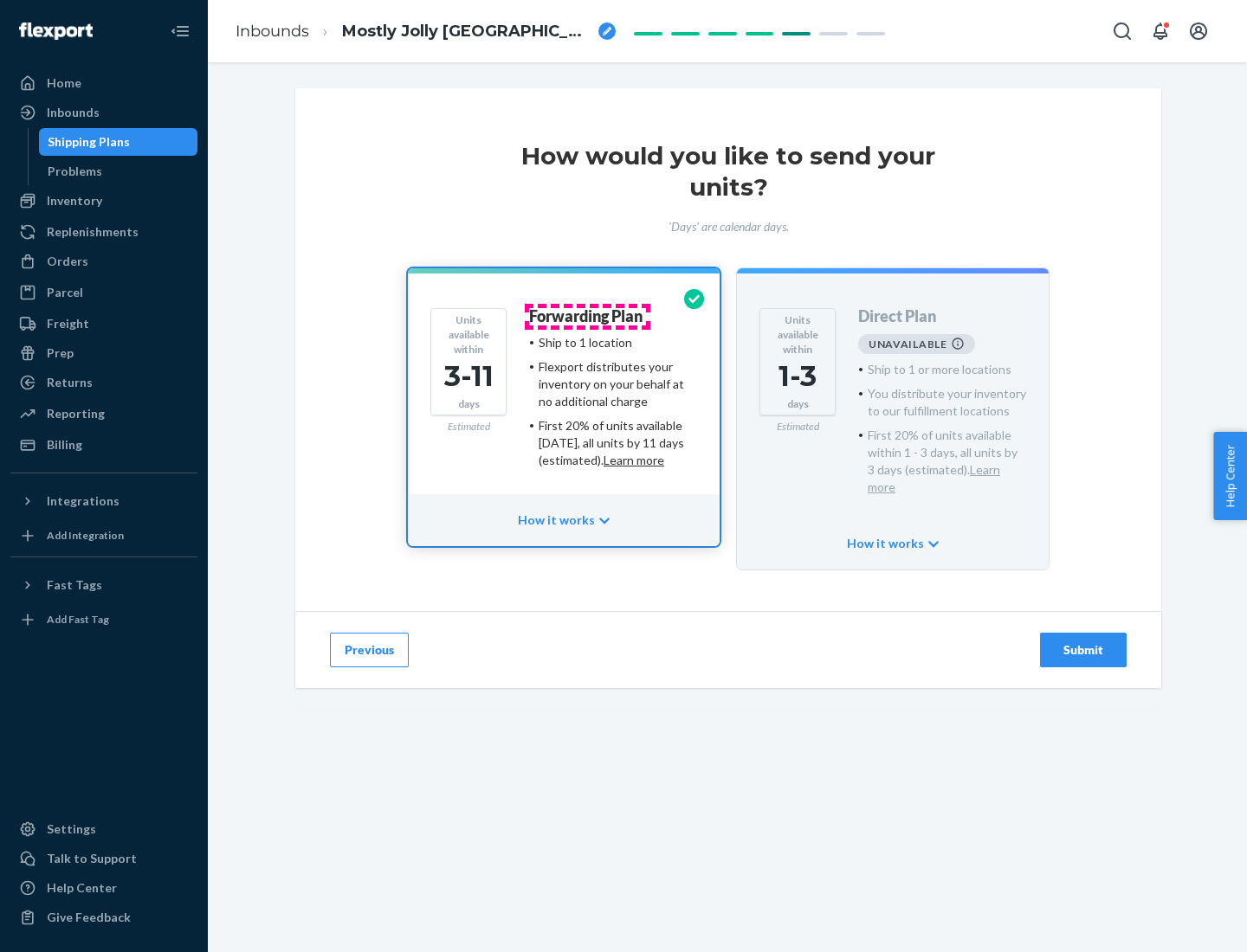
click at [587, 316] on h4 "Forwarding Plan" at bounding box center [586, 316] width 114 height 17
click at [1083, 641] on div "Submit" at bounding box center [1083, 649] width 57 height 17
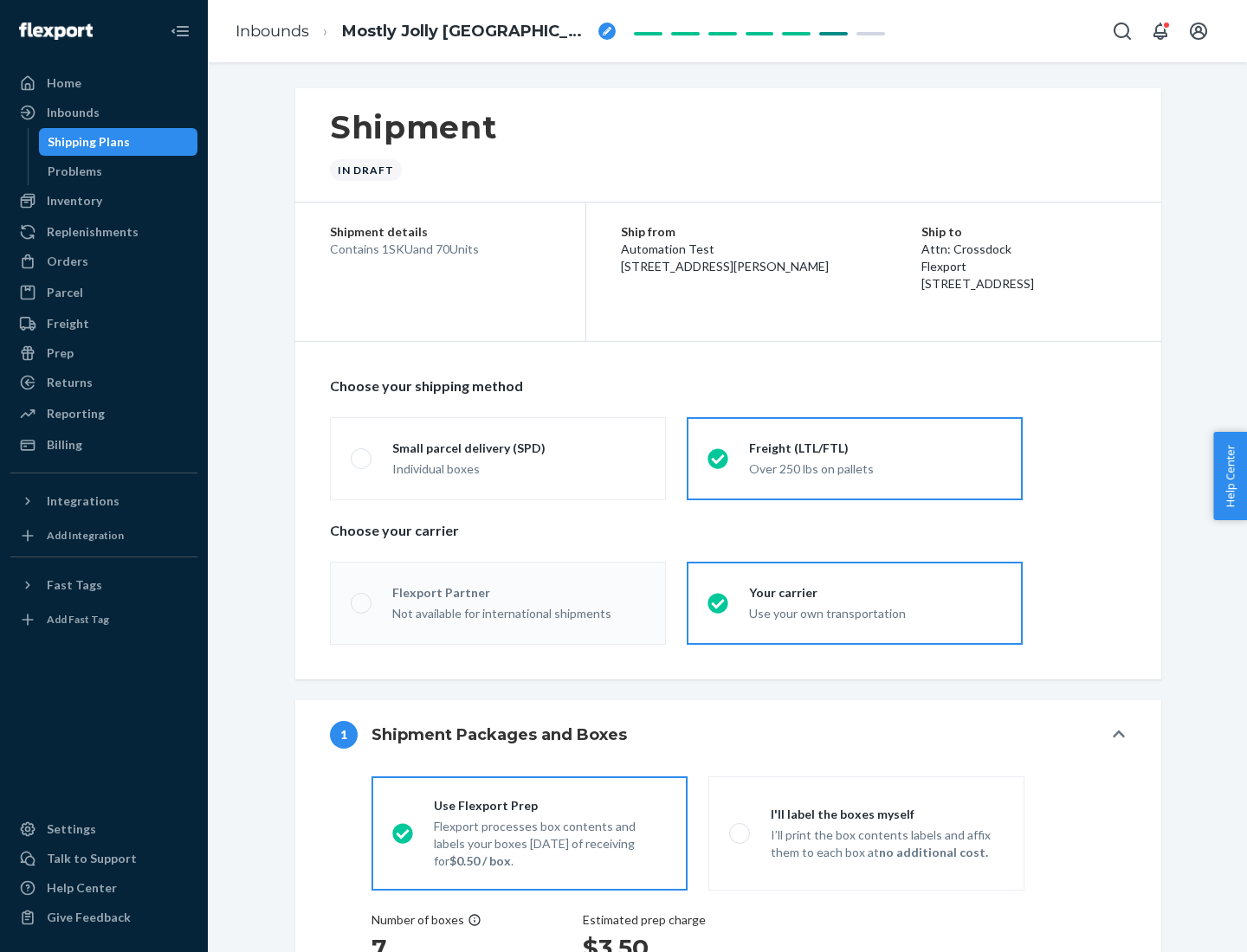
radio input "true"
radio input "false"
radio input "true"
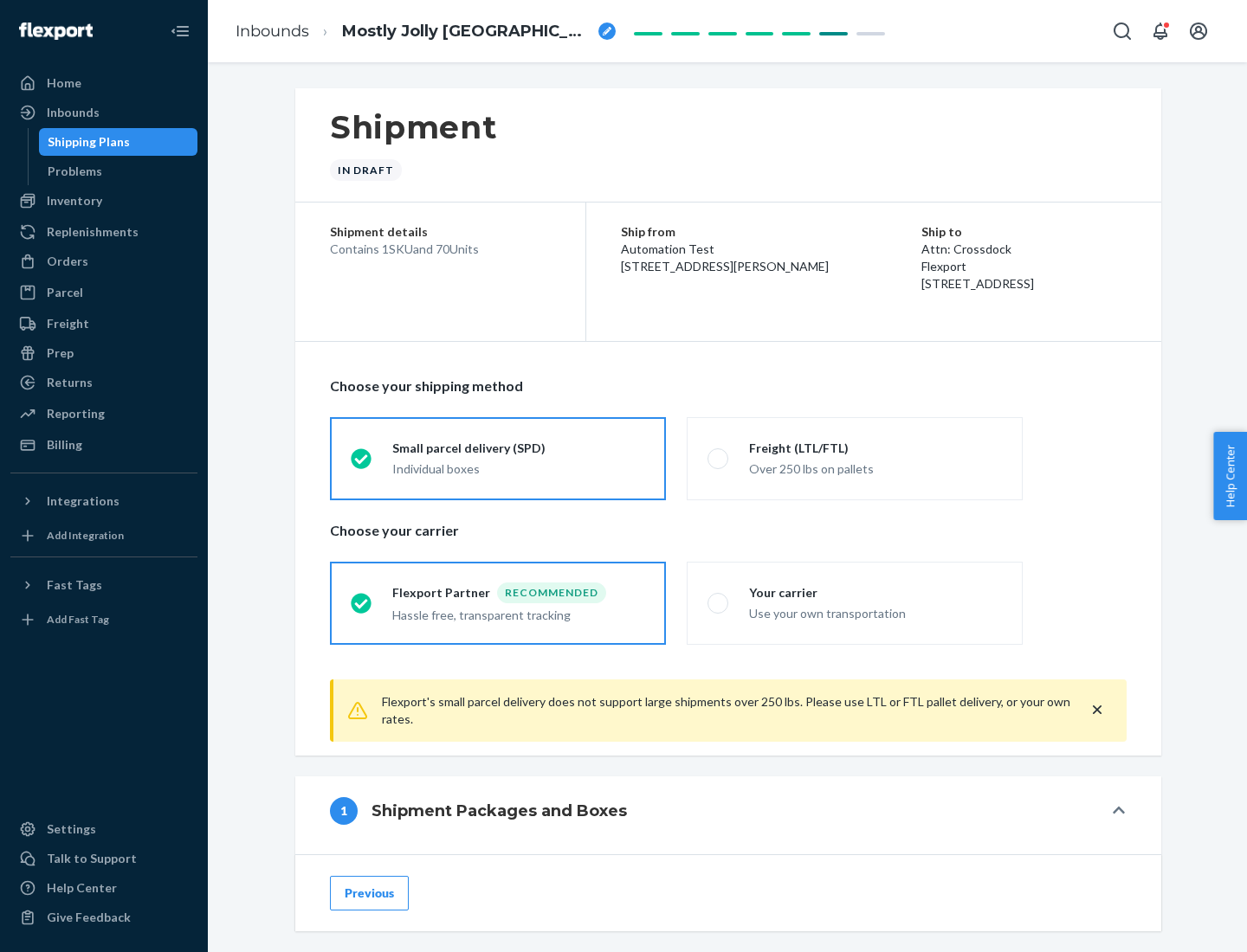
click at [519, 466] on div "Individual boxes" at bounding box center [519, 469] width 253 height 17
click at [362, 464] on input "Small parcel delivery (SPD) Individual boxes" at bounding box center [356, 458] width 11 height 11
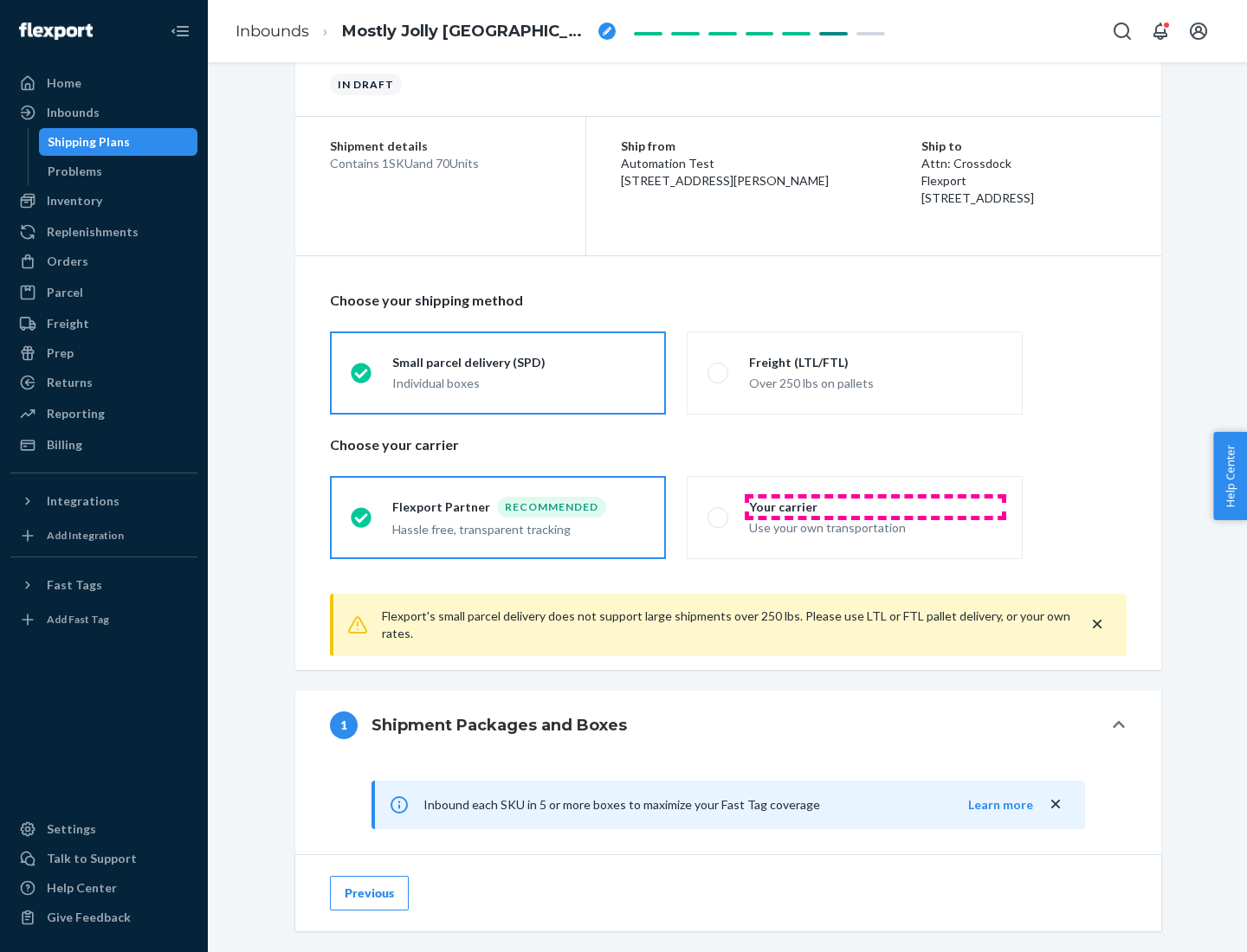
click at [876, 507] on div "Your carrier" at bounding box center [876, 507] width 253 height 17
click at [718, 511] on input "Your carrier Use your own transportation" at bounding box center [713, 517] width 11 height 11
radio input "true"
radio input "false"
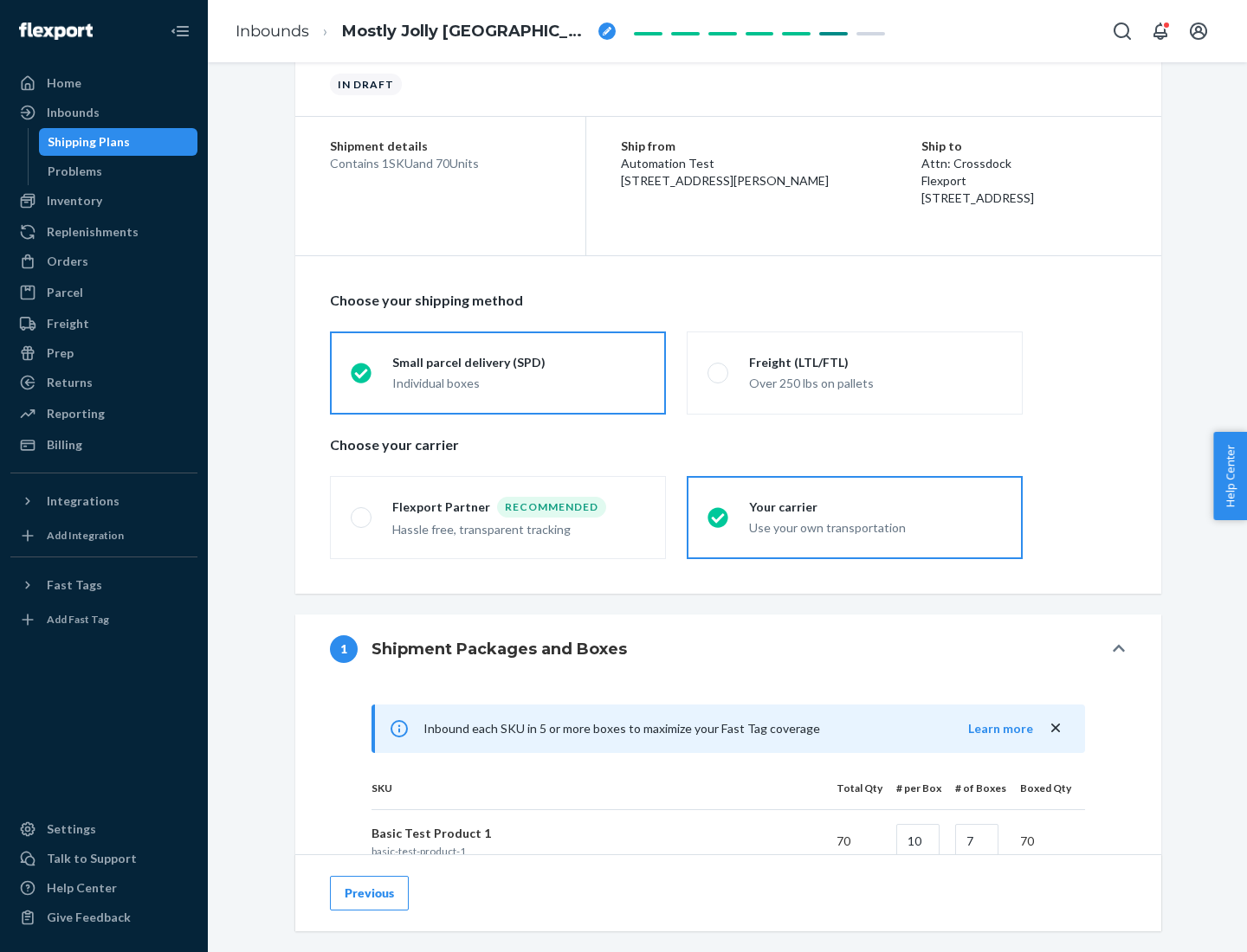
scroll to position [420, 0]
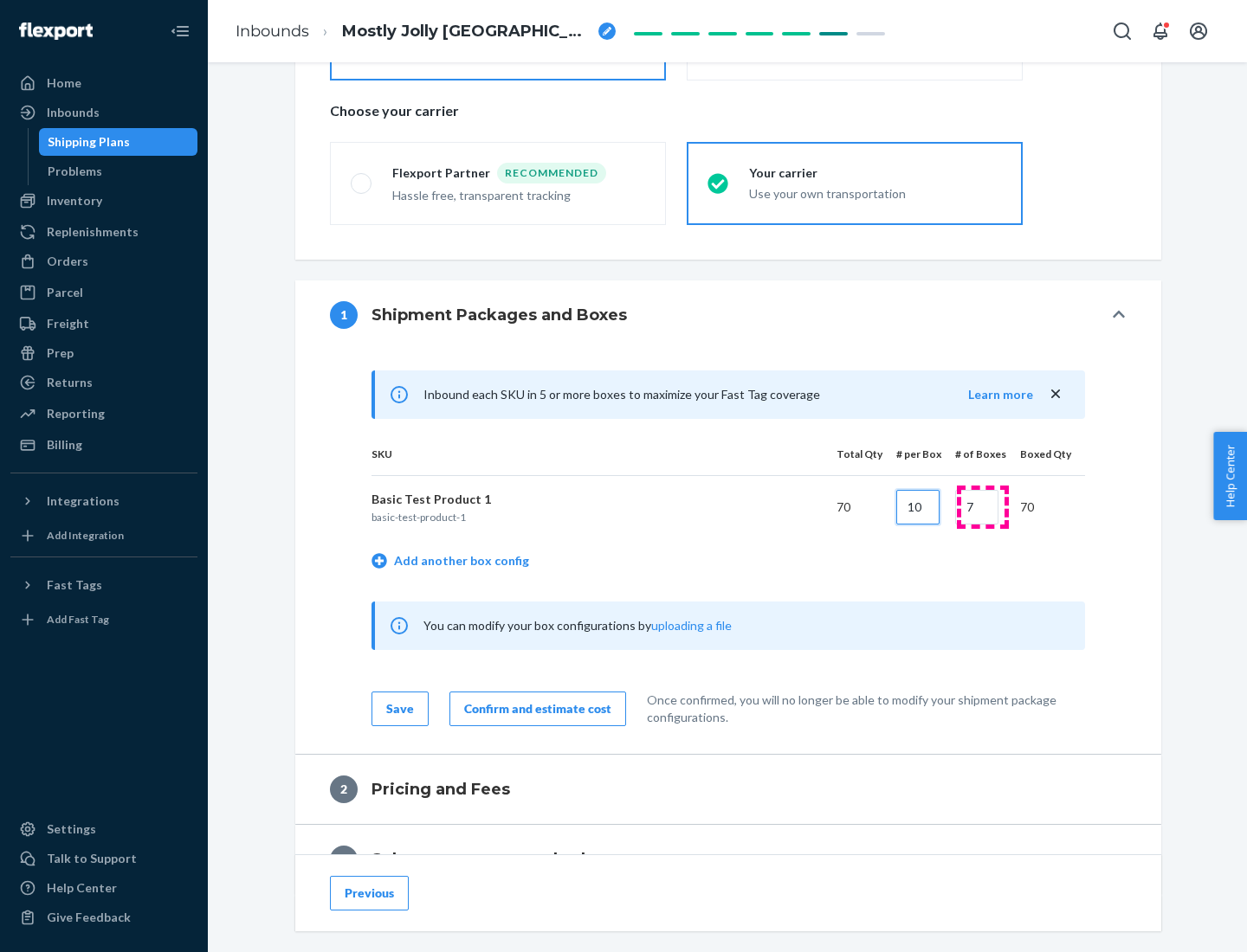
type input "10"
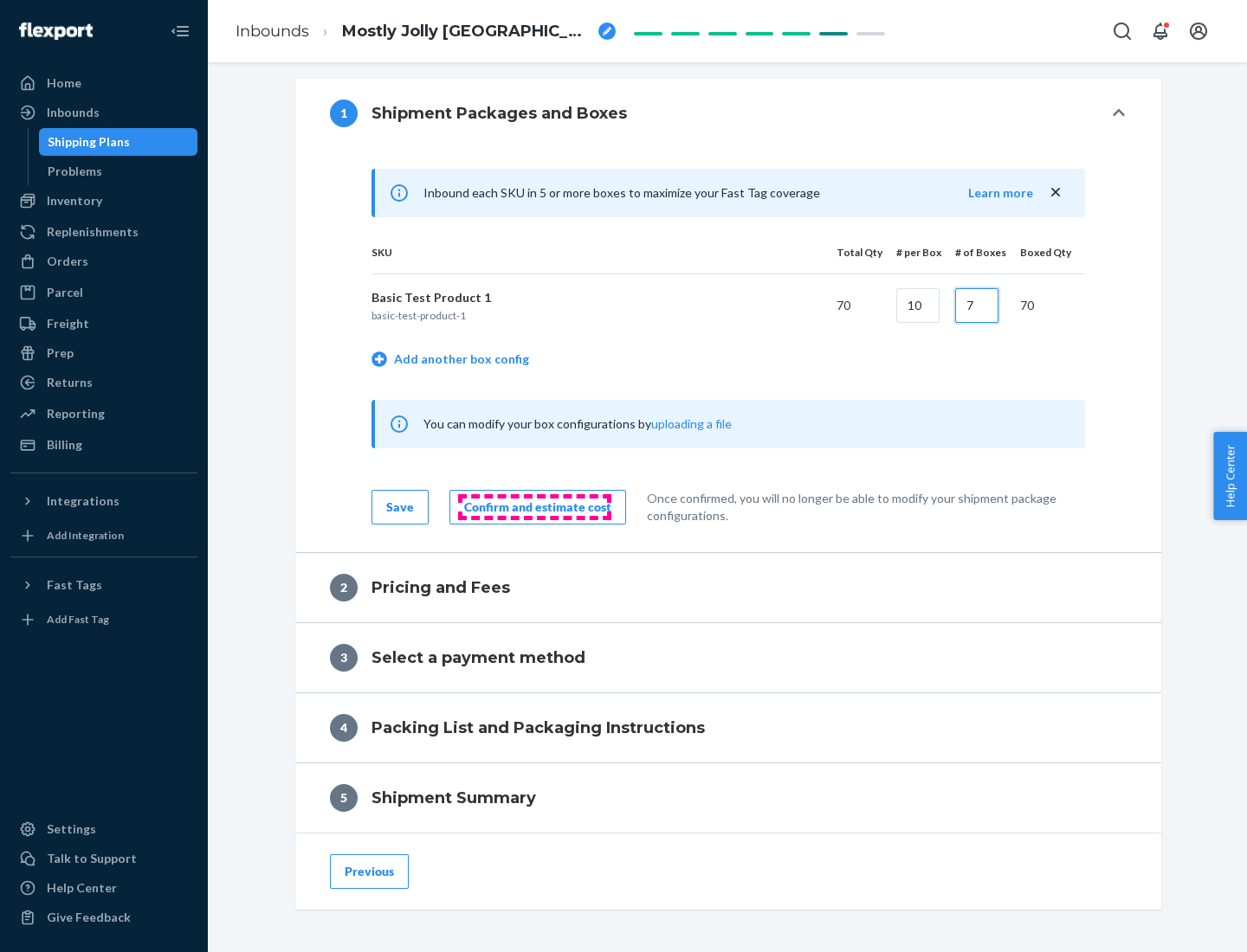
type input "7"
click at [534, 507] on div "Confirm and estimate cost" at bounding box center [538, 507] width 147 height 17
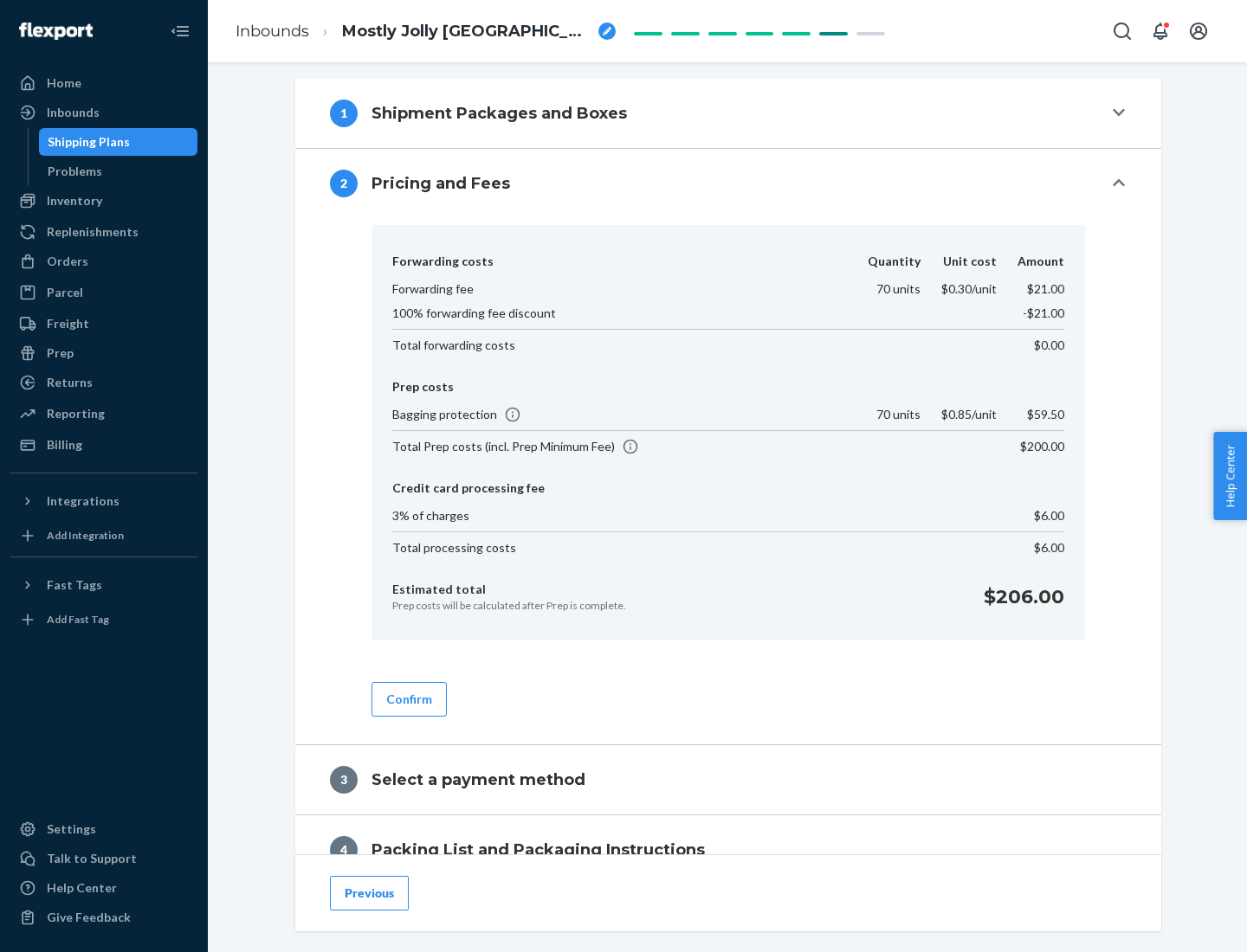
scroll to position [704, 0]
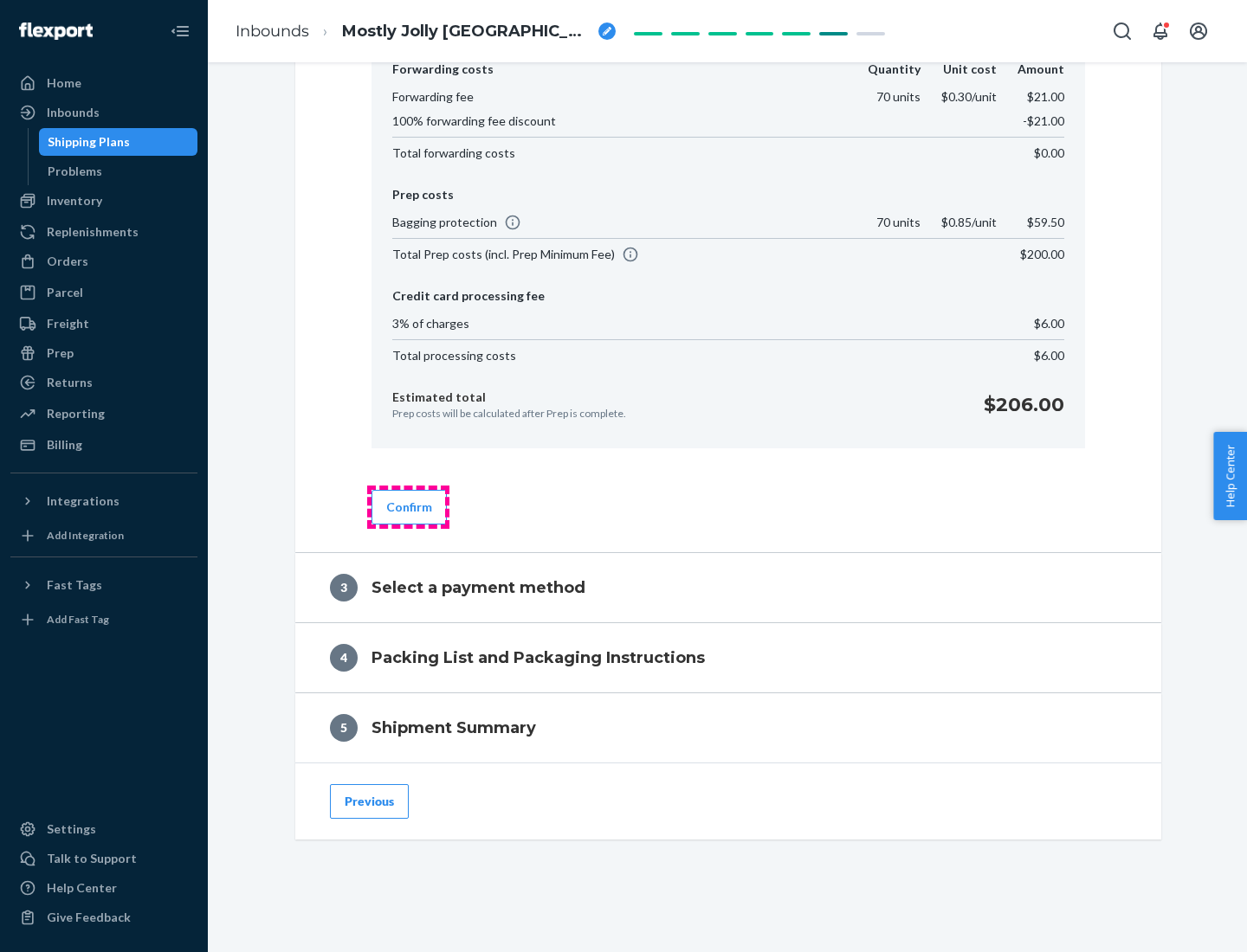
click at [408, 507] on button "Confirm" at bounding box center [408, 507] width 75 height 34
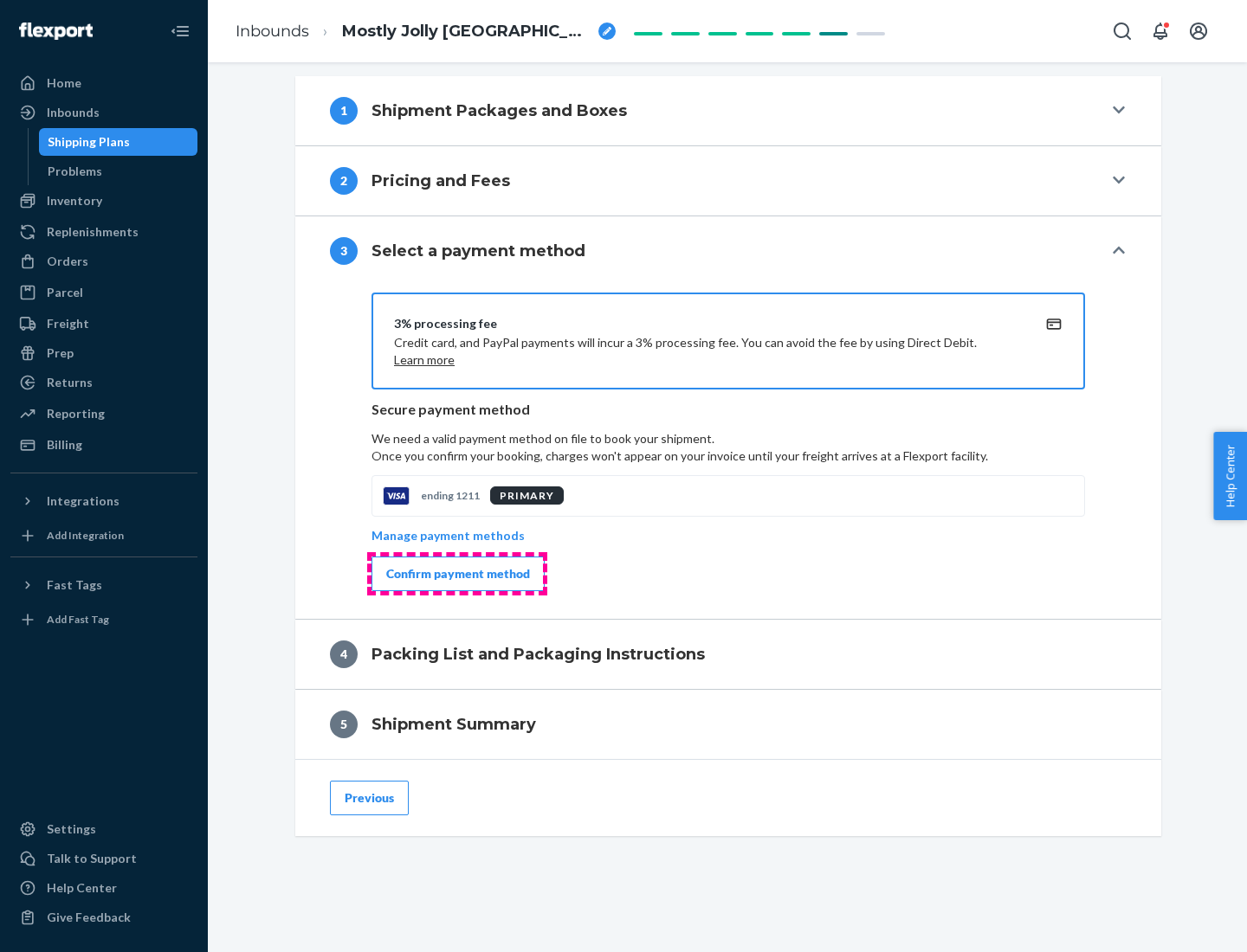
click at [456, 574] on div "Confirm payment method" at bounding box center [457, 574] width 144 height 17
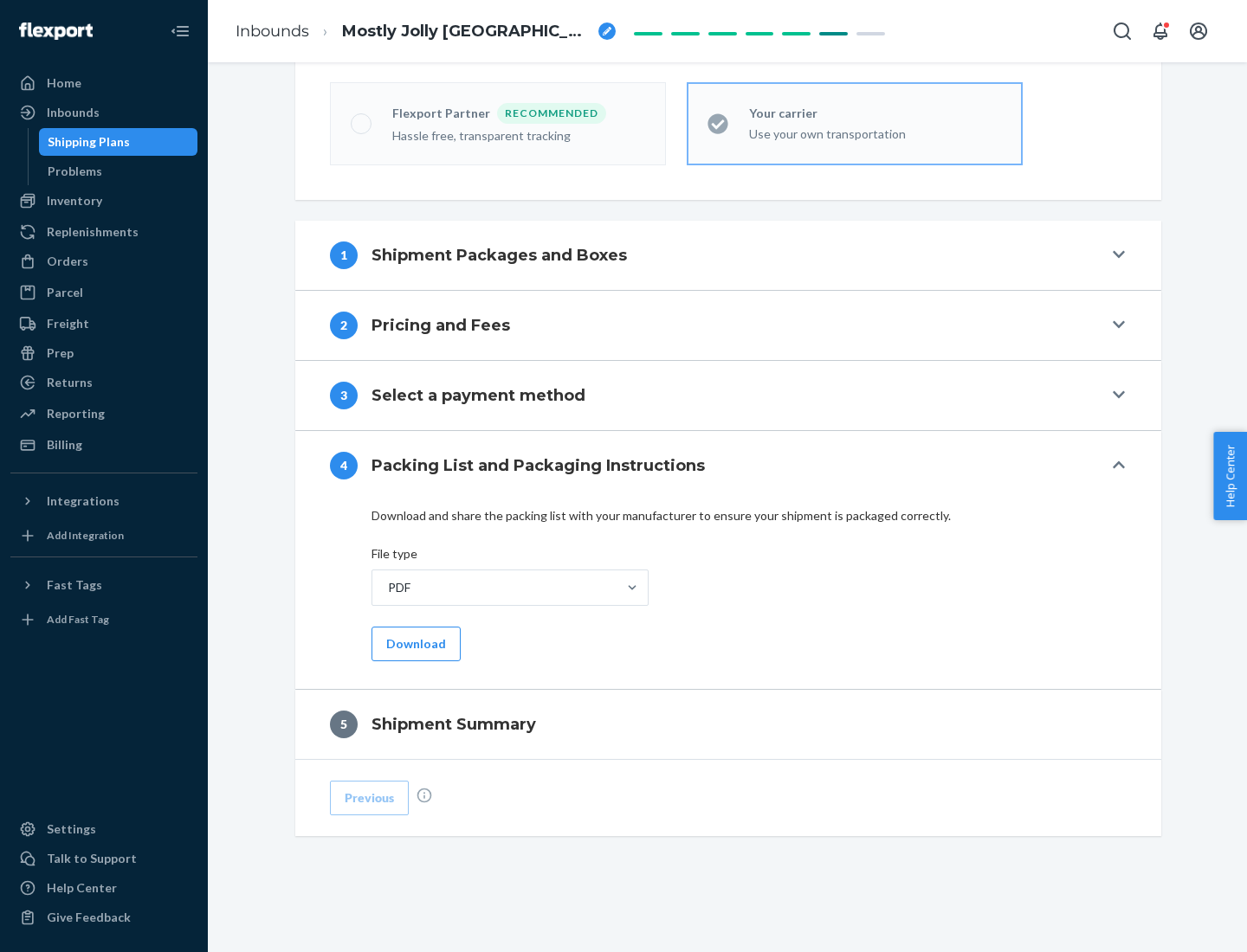
scroll to position [480, 0]
click at [414, 643] on button "Download" at bounding box center [416, 644] width 89 height 34
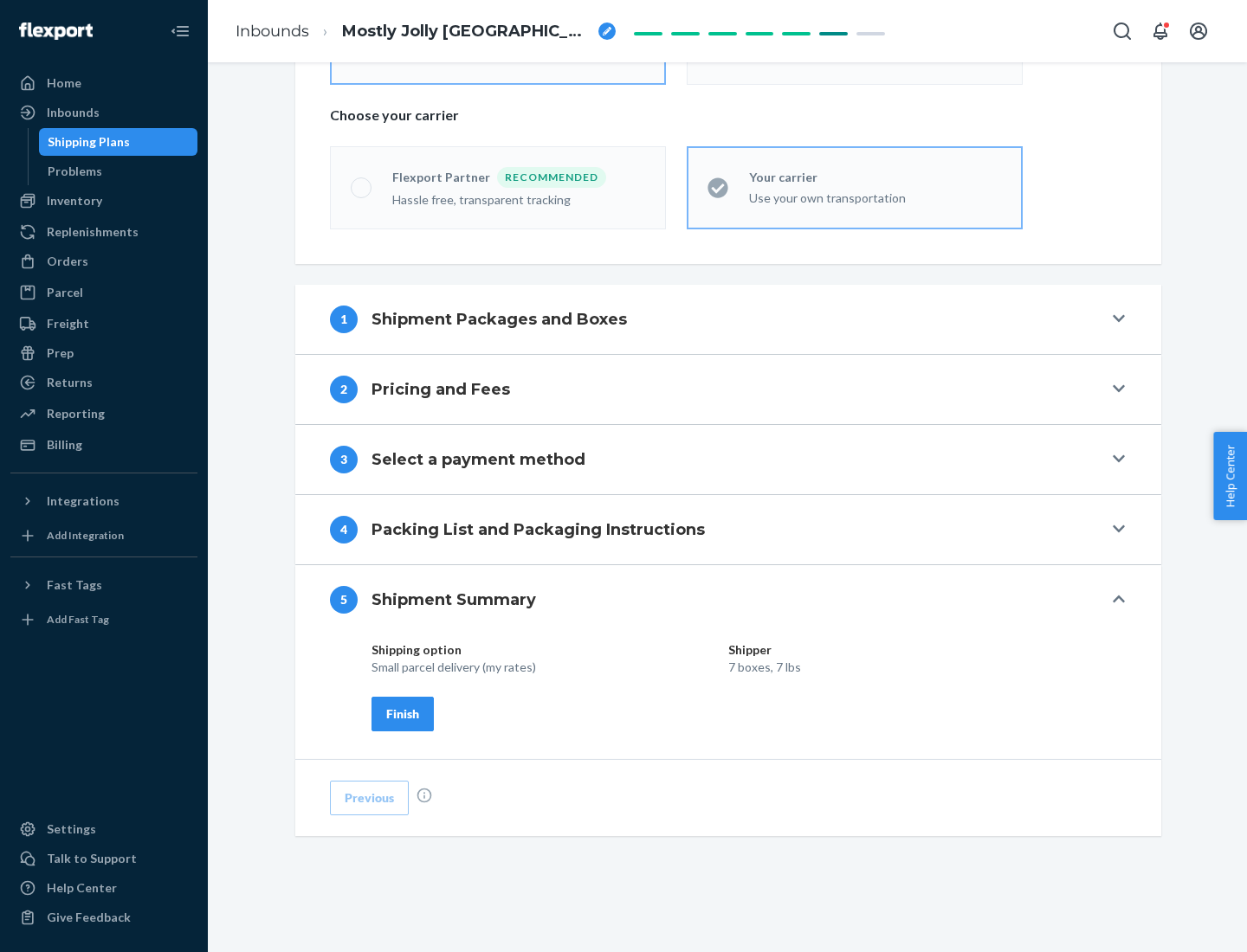
scroll to position [415, 0]
